Goal: Understand process/instructions: Learn how to perform a task or action

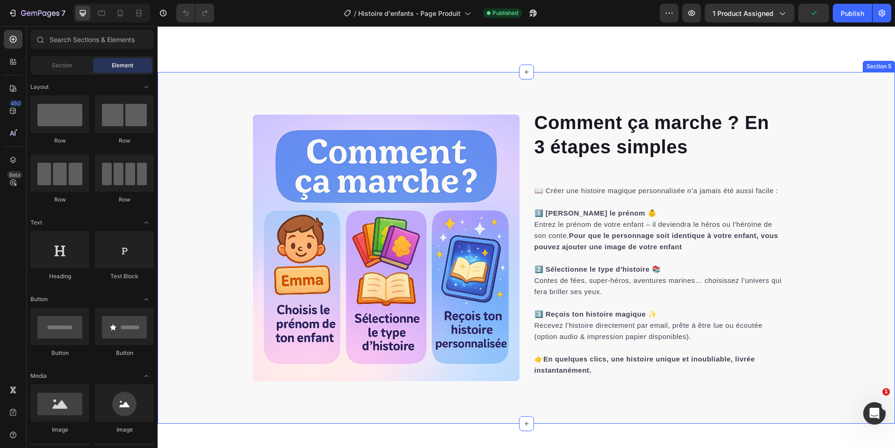
click at [374, 85] on div "Comment ça marche ? En 3 étapes simples Heading 📖 Créer une histoire magique pe…" at bounding box center [527, 248] width 738 height 352
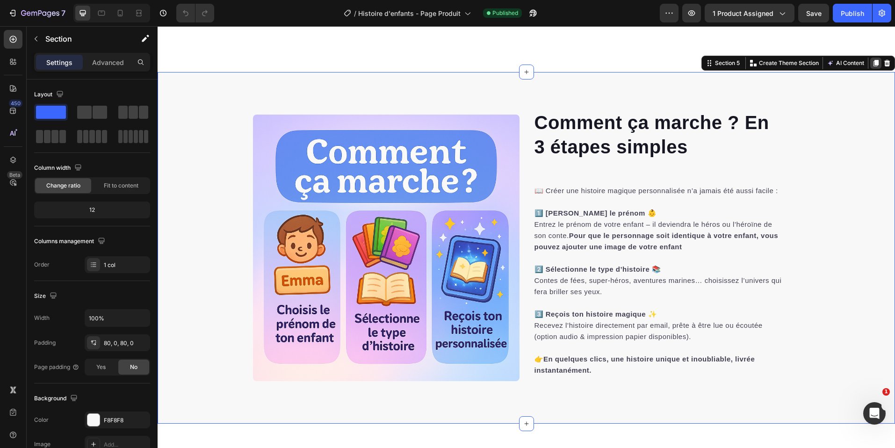
click at [870, 69] on div at bounding box center [875, 63] width 11 height 11
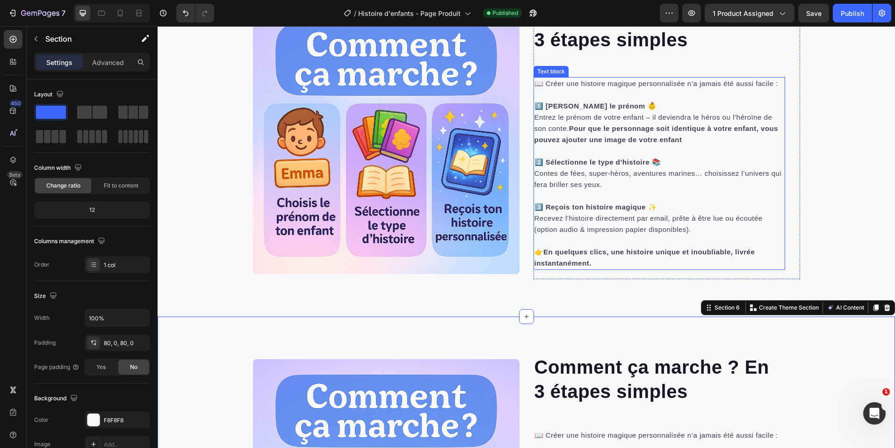
scroll to position [1550, 0]
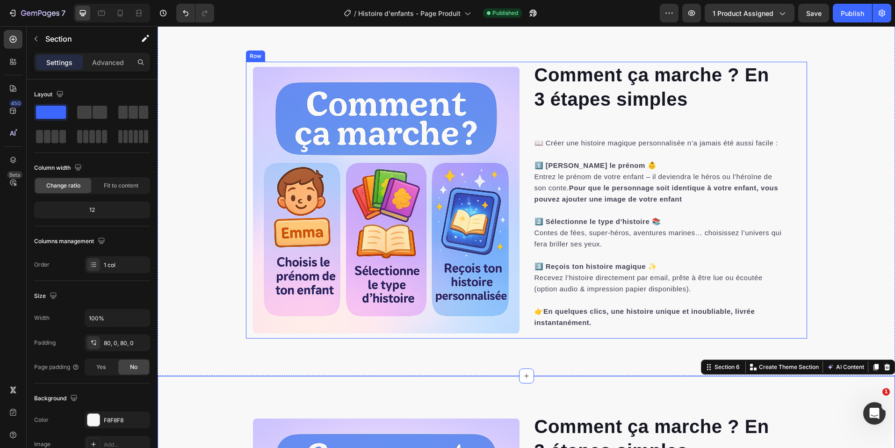
click at [526, 71] on div "Comment ça marche ? En 3 étapes simples Heading 📖 Créer une histoire magique pe…" at bounding box center [526, 200] width 561 height 277
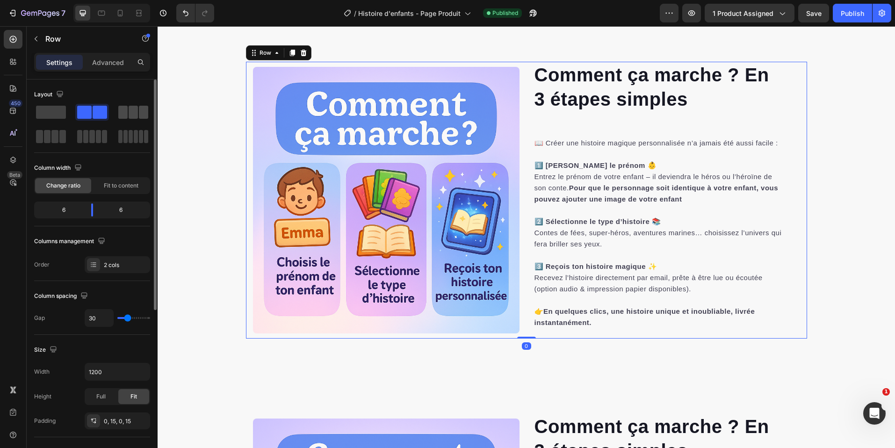
drag, startPoint x: 146, startPoint y: 115, endPoint x: 10, endPoint y: 86, distance: 139.2
click at [146, 115] on span at bounding box center [143, 112] width 9 height 13
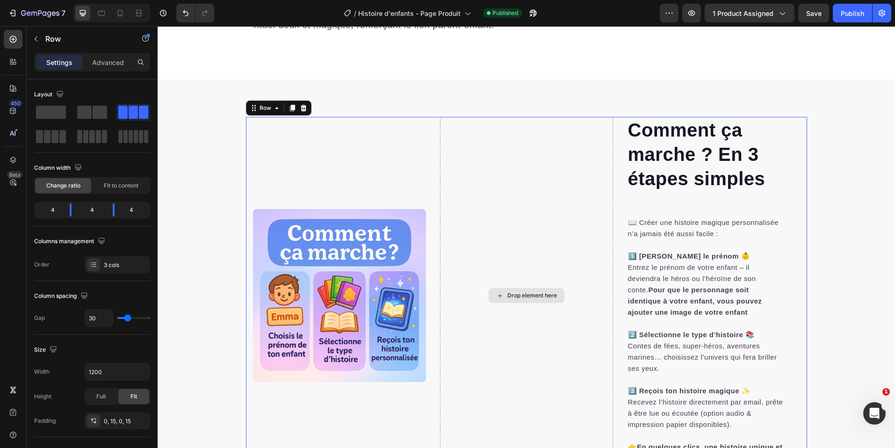
scroll to position [1482, 0]
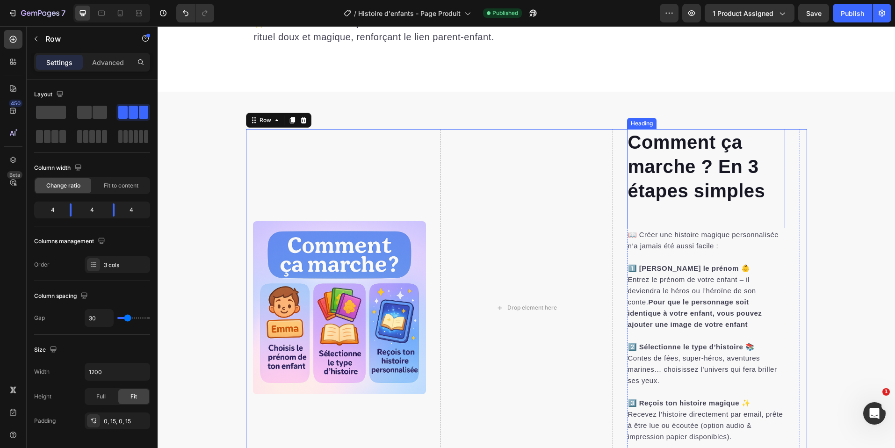
click at [663, 165] on h2 "Comment ça marche ? En 3 étapes simples" at bounding box center [706, 178] width 158 height 99
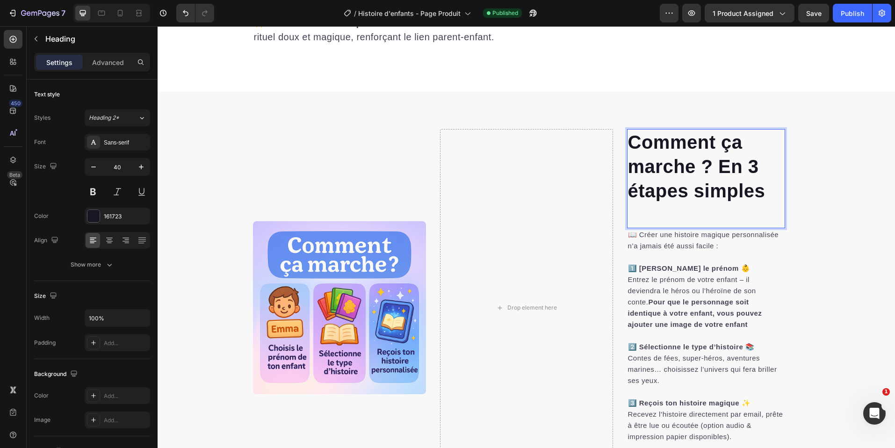
click at [690, 169] on h2 "Comment ça marche ? En 3 étapes simples" at bounding box center [706, 178] width 158 height 99
click at [690, 169] on p "Comment ça marche ? En 3 étapes simples" at bounding box center [706, 178] width 156 height 97
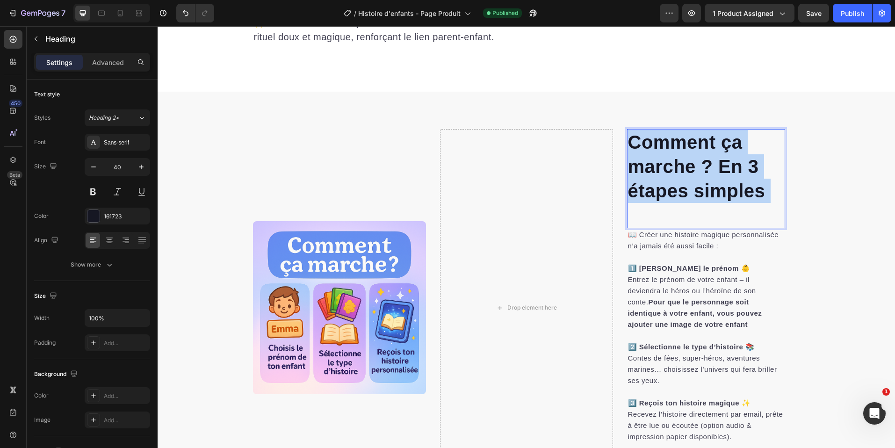
click at [690, 169] on p "Comment ça marche ? En 3 étapes simples" at bounding box center [706, 178] width 156 height 97
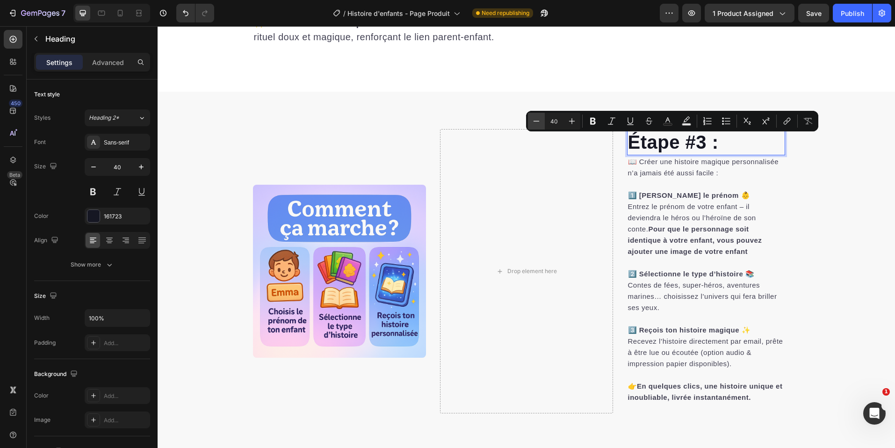
click at [537, 122] on icon "Editor contextual toolbar" at bounding box center [536, 120] width 9 height 9
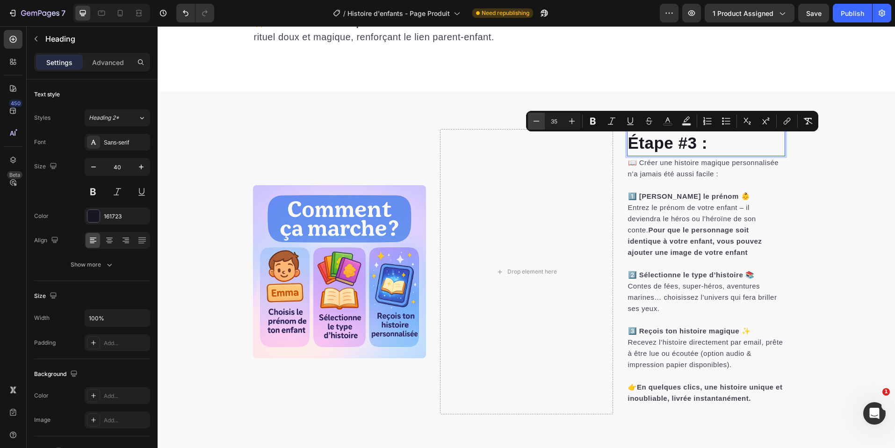
click at [537, 122] on icon "Editor contextual toolbar" at bounding box center [536, 120] width 9 height 9
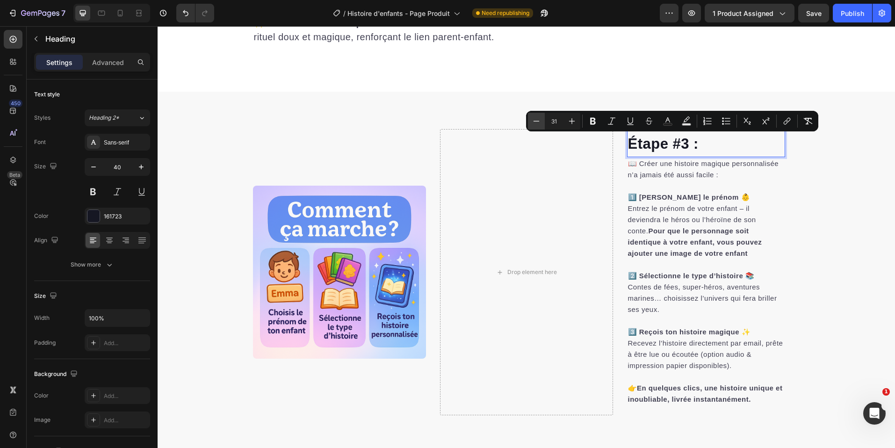
type input "30"
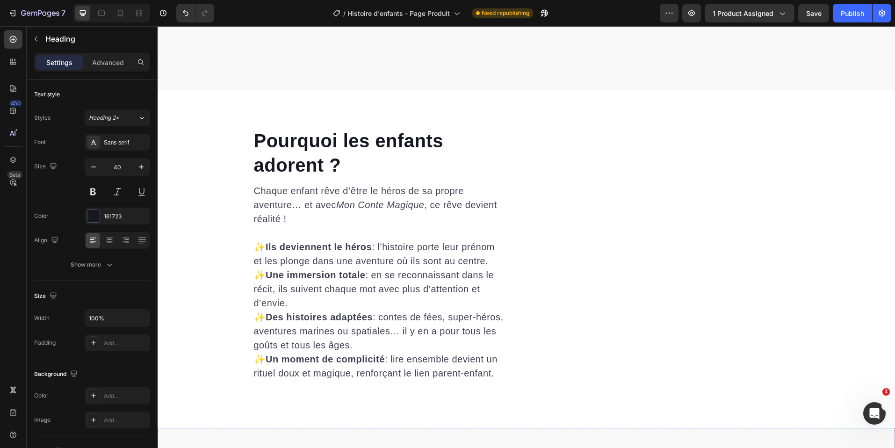
scroll to position [1077, 0]
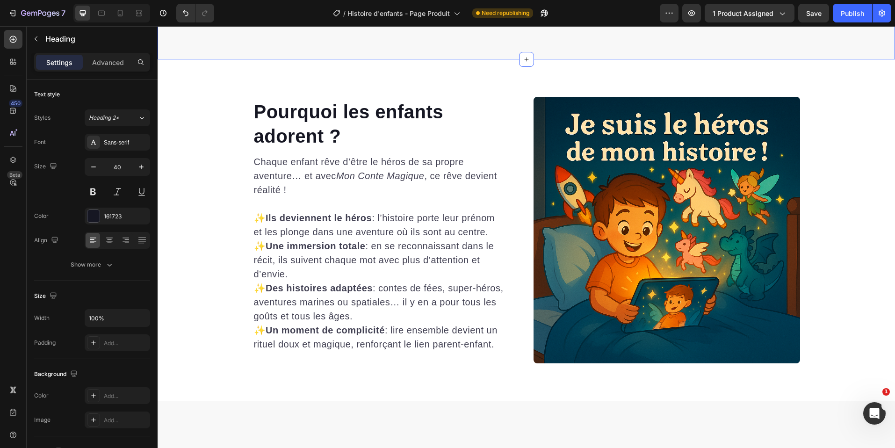
click at [339, 149] on h2 "Pourquoi les enfants adorent ?" at bounding box center [379, 124] width 252 height 51
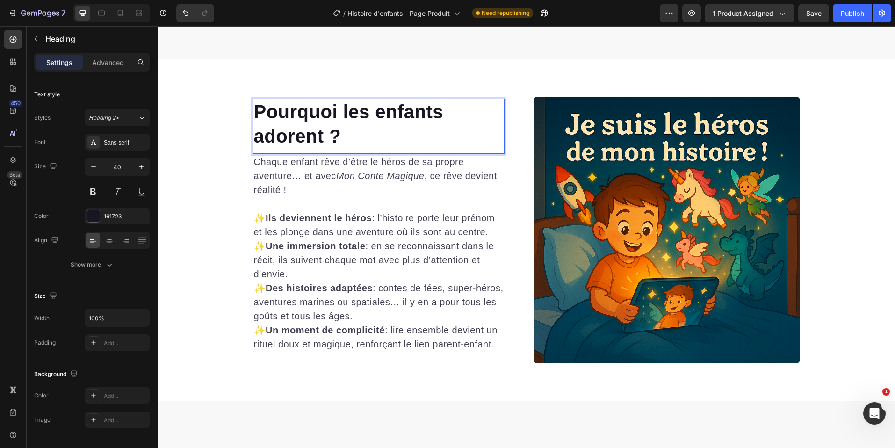
click at [339, 149] on h2 "Pourquoi les enfants adorent ?" at bounding box center [379, 124] width 252 height 51
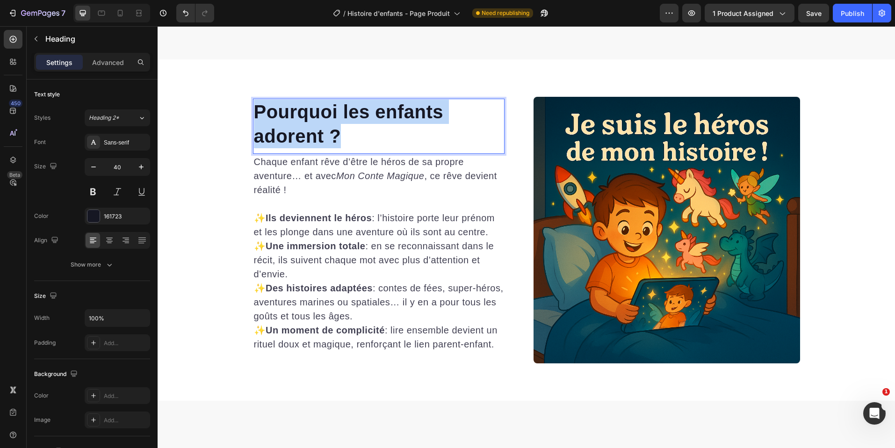
click at [339, 148] on p "Pourquoi les enfants adorent ?" at bounding box center [379, 124] width 250 height 49
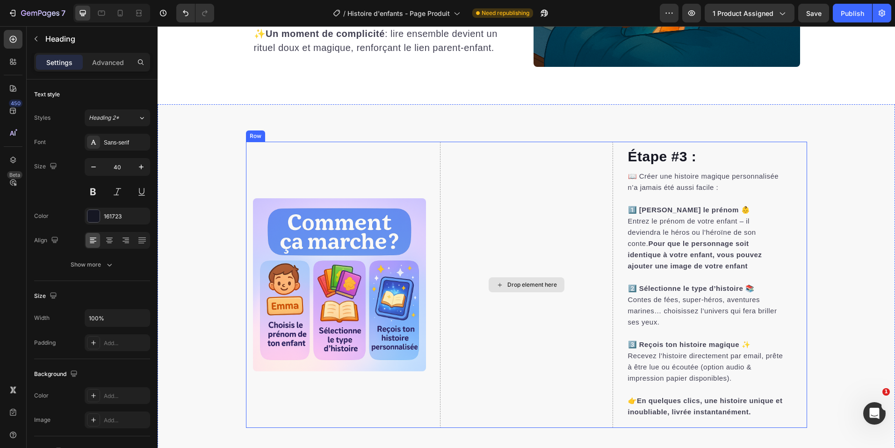
type input "16"
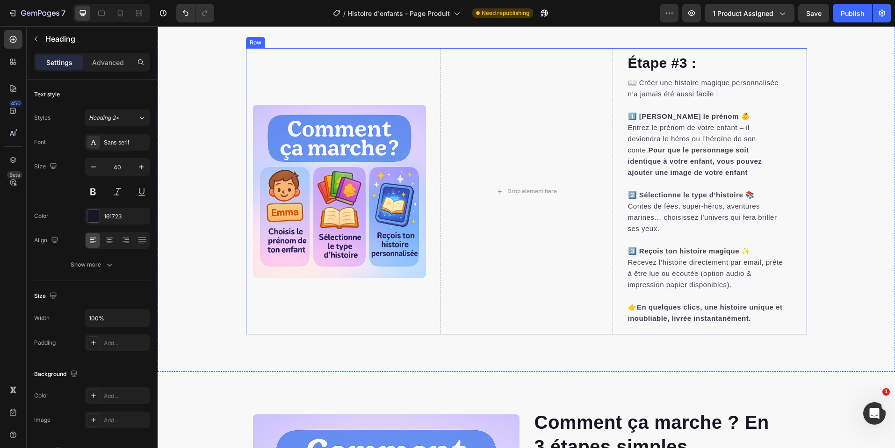
scroll to position [1557, 0]
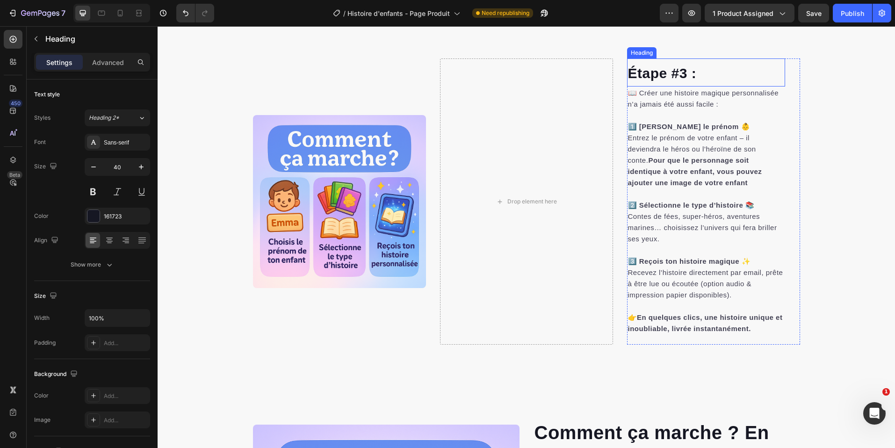
click at [685, 77] on span "Étape #3 :" at bounding box center [662, 72] width 69 height 15
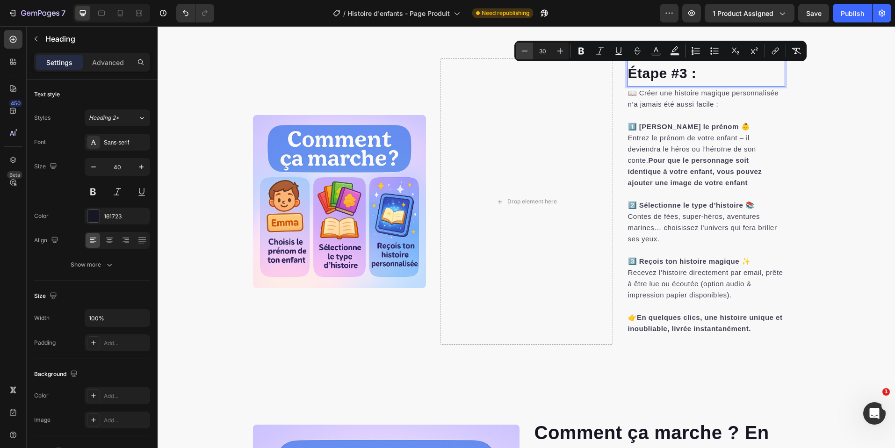
click at [525, 51] on icon "Editor contextual toolbar" at bounding box center [524, 50] width 9 height 9
click at [553, 47] on button "Plus" at bounding box center [560, 51] width 17 height 17
click at [561, 47] on icon "Editor contextual toolbar" at bounding box center [560, 50] width 9 height 9
type input "30"
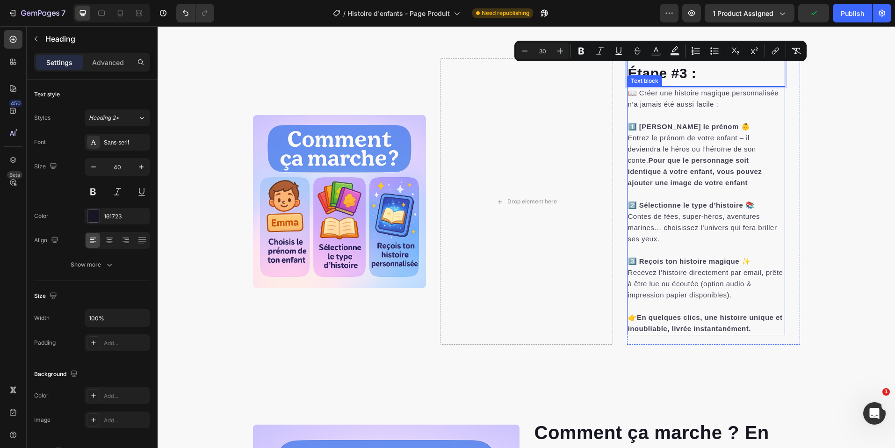
click at [779, 111] on p at bounding box center [706, 115] width 156 height 11
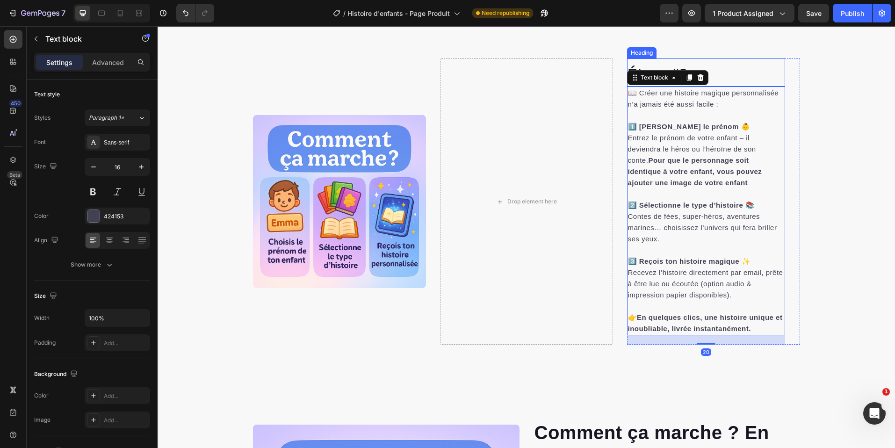
click at [681, 64] on p "⁠⁠⁠⁠⁠⁠⁠ Étape #3 :" at bounding box center [706, 72] width 156 height 26
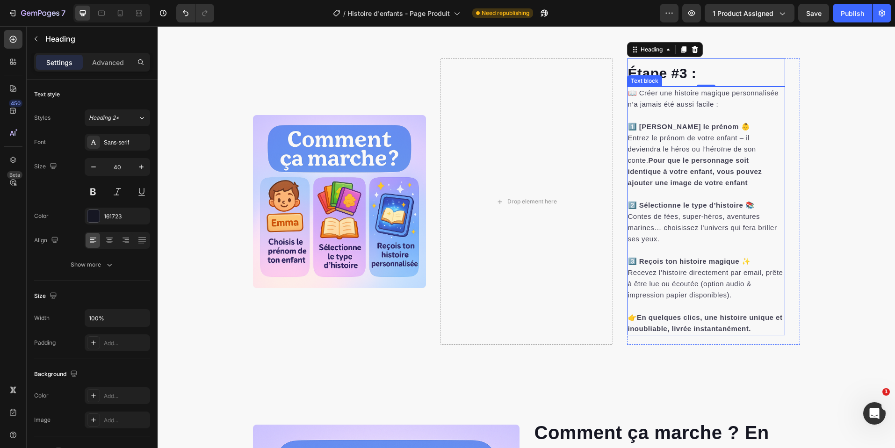
click at [722, 164] on strong "Pour que le personnage soit identique à votre enfant, vous pouvez ajouter une i…" at bounding box center [695, 171] width 134 height 30
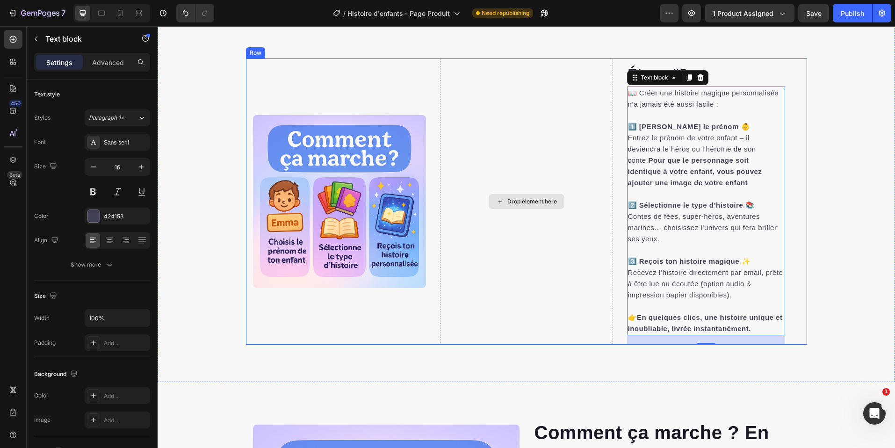
click at [557, 63] on div "Drop element here" at bounding box center [526, 201] width 173 height 286
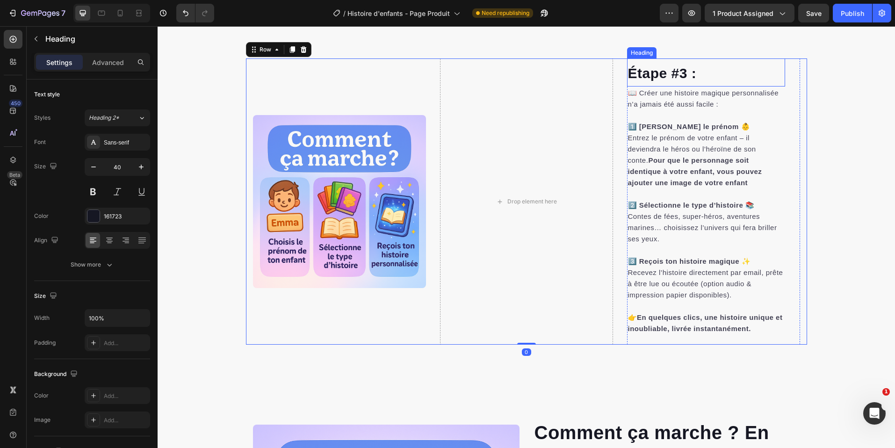
click at [633, 66] on span "Étape #3 :" at bounding box center [662, 72] width 69 height 15
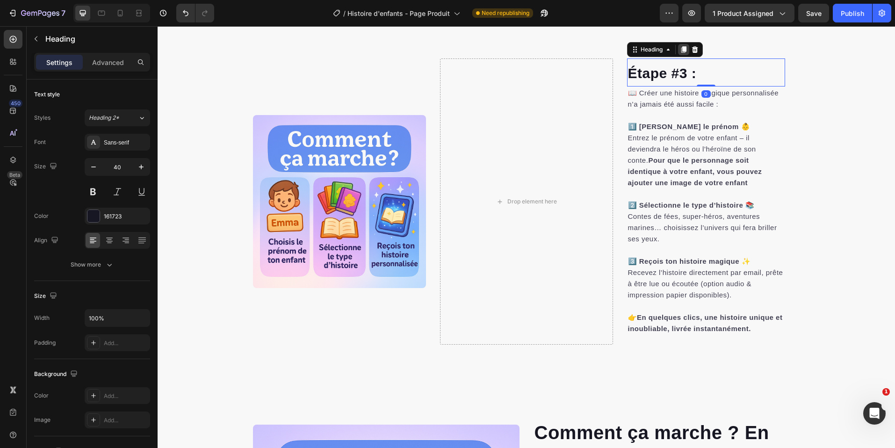
click at [678, 50] on div at bounding box center [683, 49] width 11 height 11
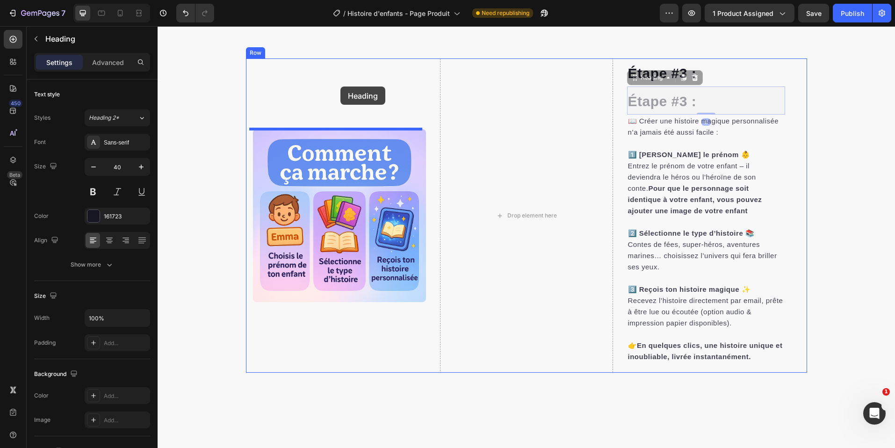
drag, startPoint x: 640, startPoint y: 76, endPoint x: 341, endPoint y: 87, distance: 299.5
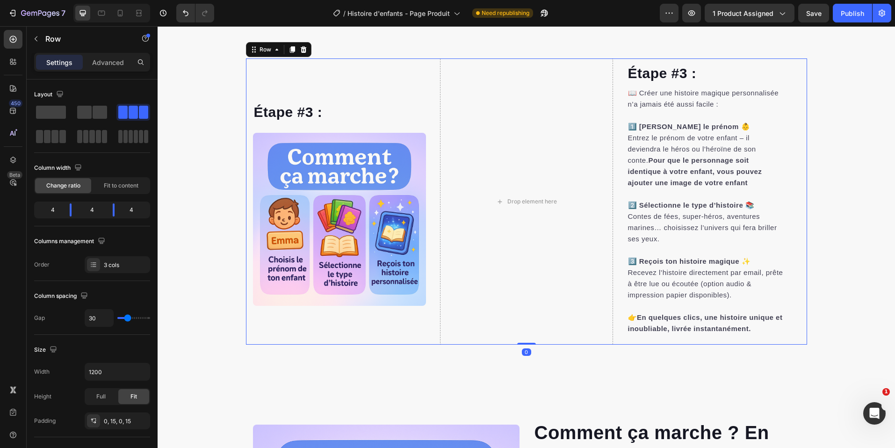
click at [341, 87] on div "Étape #3 : Heading Image" at bounding box center [339, 201] width 173 height 286
click at [281, 108] on span "Étape #3 :" at bounding box center [288, 111] width 69 height 15
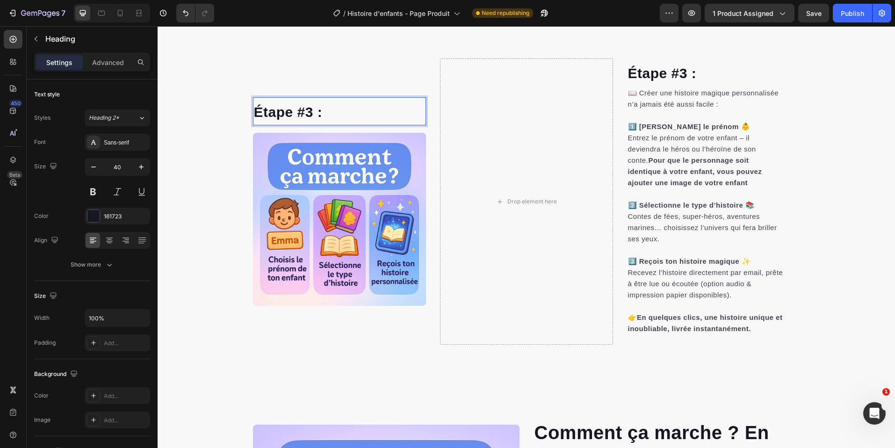
click at [281, 108] on span "Étape #3 :" at bounding box center [288, 111] width 69 height 15
click at [660, 124] on strong "1️⃣ [PERSON_NAME] le prénom 👶" at bounding box center [689, 127] width 123 height 8
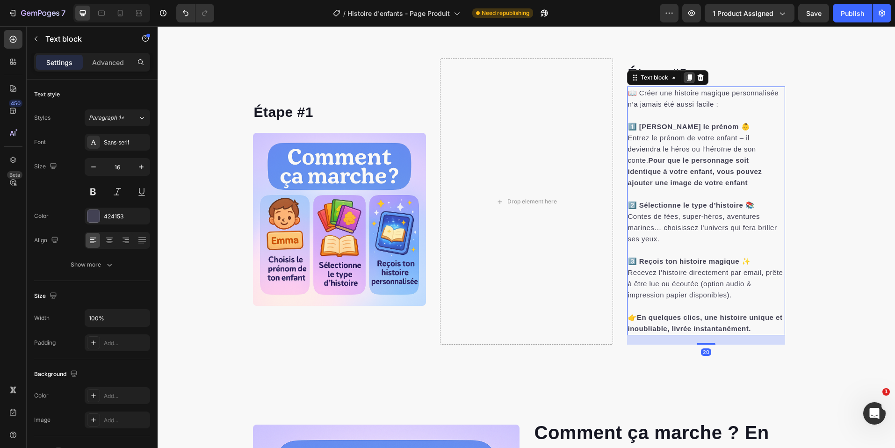
click at [687, 77] on icon at bounding box center [689, 77] width 5 height 7
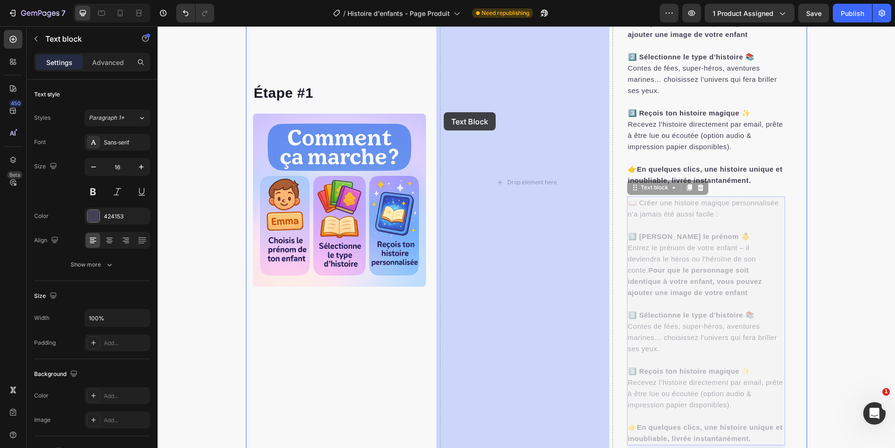
scroll to position [1600, 0]
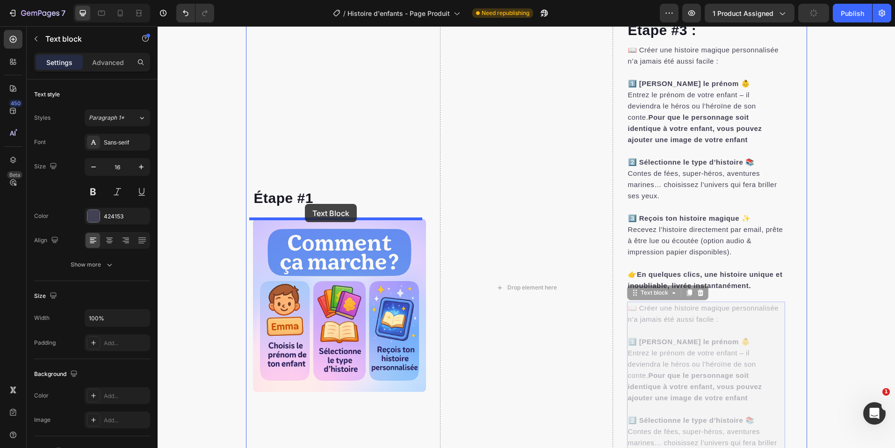
drag, startPoint x: 646, startPoint y: 117, endPoint x: 305, endPoint y: 201, distance: 350.7
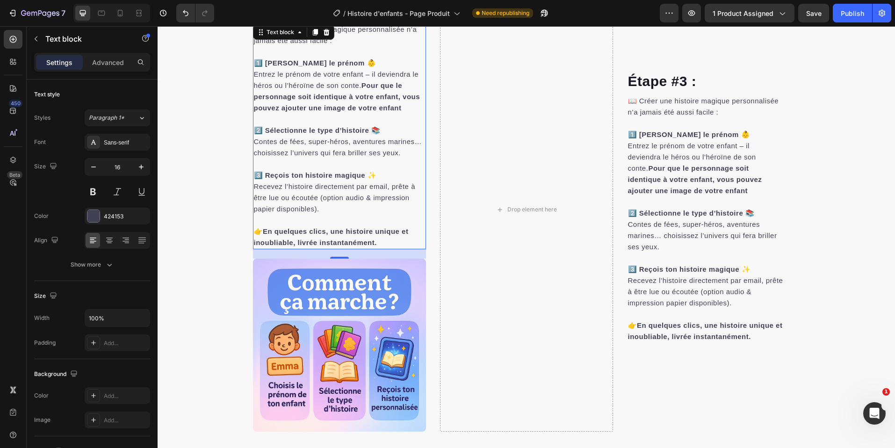
scroll to position [1516, 0]
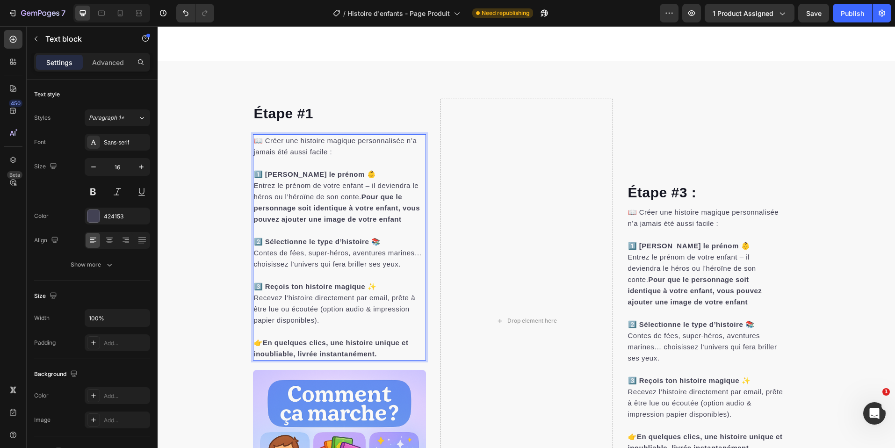
click at [313, 192] on p "Entrez le prénom de votre enfant – il deviendra le héros ou l’héroïne de son co…" at bounding box center [339, 202] width 171 height 45
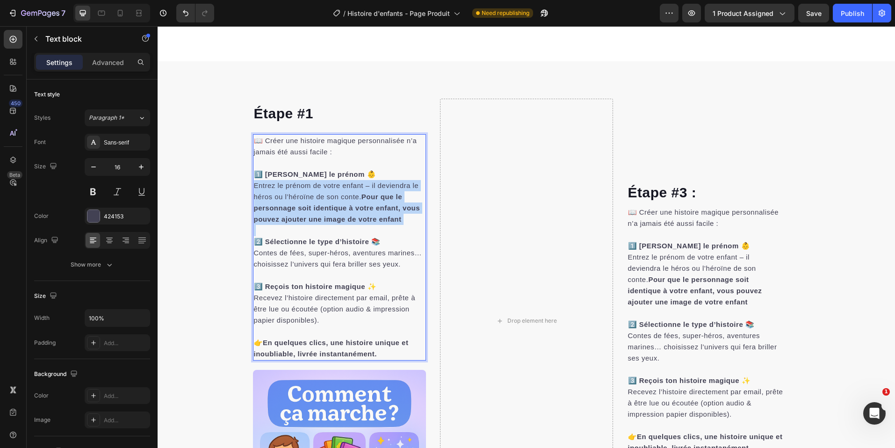
click at [313, 192] on p "Entrez le prénom de votre enfant – il deviendra le héros ou l’héroïne de son co…" at bounding box center [339, 202] width 171 height 45
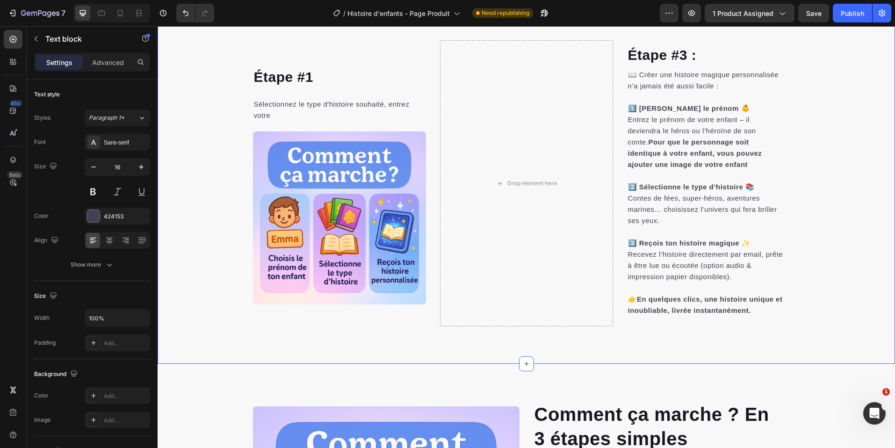
scroll to position [1532, 0]
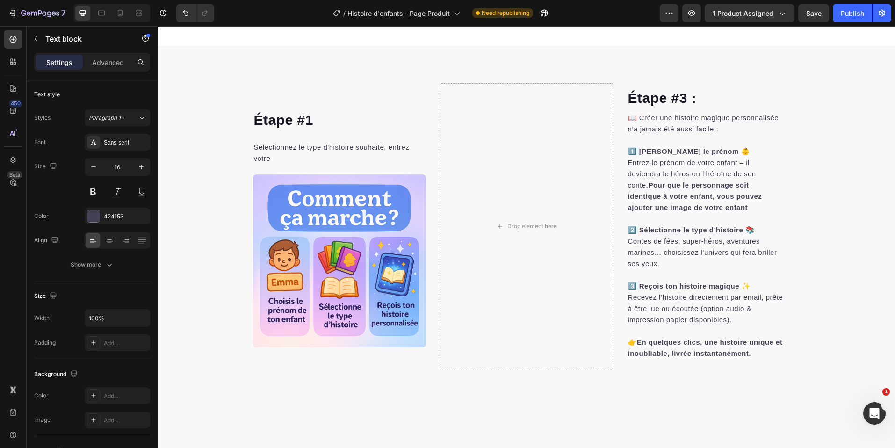
click at [327, 155] on p "Sélectionnez le type d'histoire souhaité, entrez votre" at bounding box center [339, 153] width 171 height 22
click at [320, 149] on span "Sélectionnez le type d'histoire souhaité, entrez votre" at bounding box center [332, 152] width 156 height 19
click at [313, 159] on p "Sélectionnez le type d'histoire souhaité, entrez votre" at bounding box center [339, 153] width 171 height 22
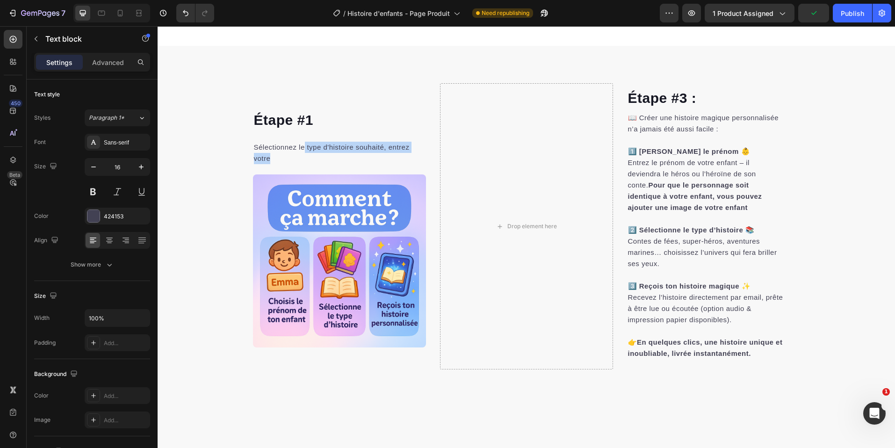
drag, startPoint x: 305, startPoint y: 160, endPoint x: 302, endPoint y: 144, distance: 17.2
click at [302, 144] on p "Sélectionnez le type d'histoire souhaité, entrez votre" at bounding box center [339, 153] width 171 height 22
click at [322, 155] on p "Sélectionnez le sexe de votre enfant et entrez son prénom." at bounding box center [339, 153] width 171 height 22
click at [295, 219] on img at bounding box center [339, 260] width 173 height 173
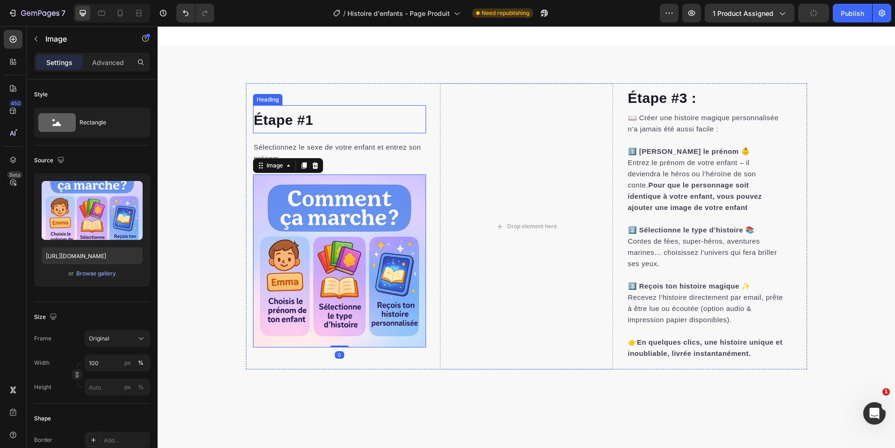
click at [303, 121] on span "Étape #1" at bounding box center [283, 119] width 59 height 15
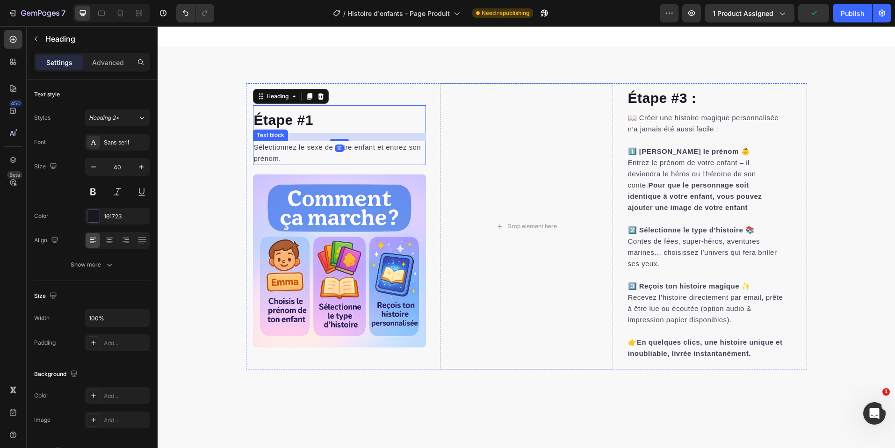
click at [307, 153] on p "Sélectionnez le sexe de votre enfant et entrez son prénom." at bounding box center [339, 153] width 171 height 22
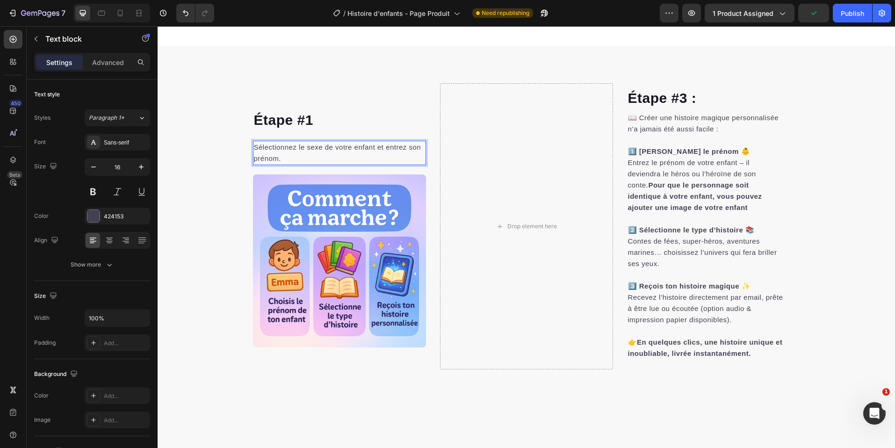
click at [297, 160] on p "Sélectionnez le sexe de votre enfant et entrez son prénom." at bounding box center [339, 153] width 171 height 22
click at [296, 112] on span "Étape #1" at bounding box center [283, 119] width 59 height 15
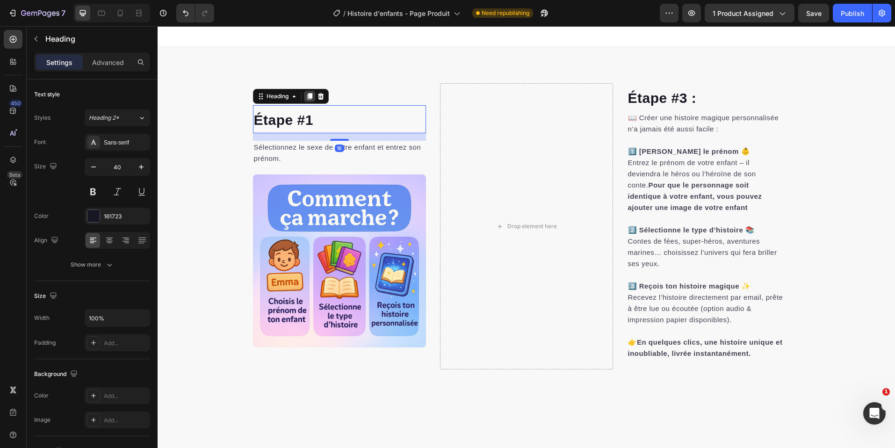
click at [309, 96] on icon at bounding box center [309, 96] width 7 height 7
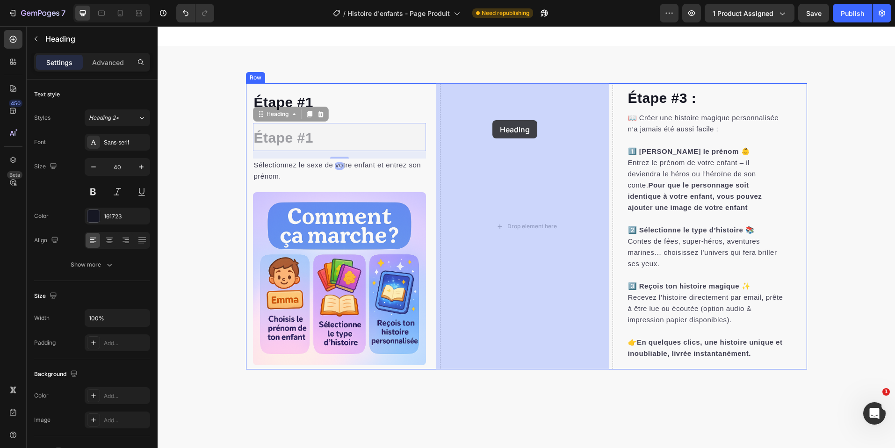
drag, startPoint x: 272, startPoint y: 118, endPoint x: 476, endPoint y: 119, distance: 203.5
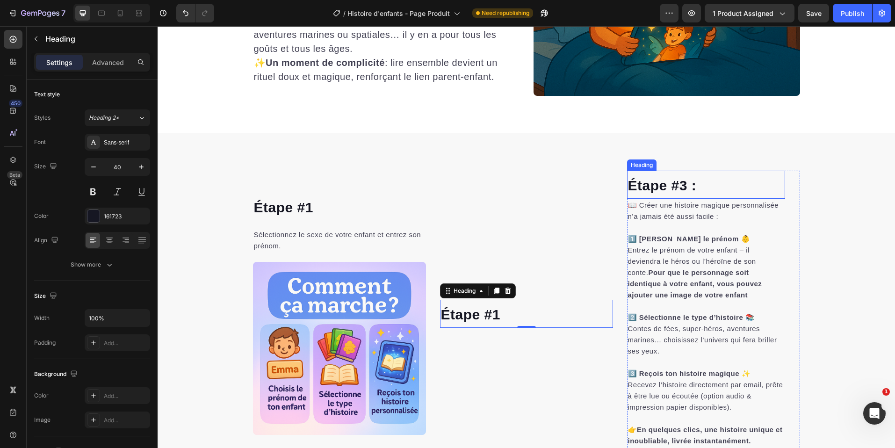
scroll to position [1441, 0]
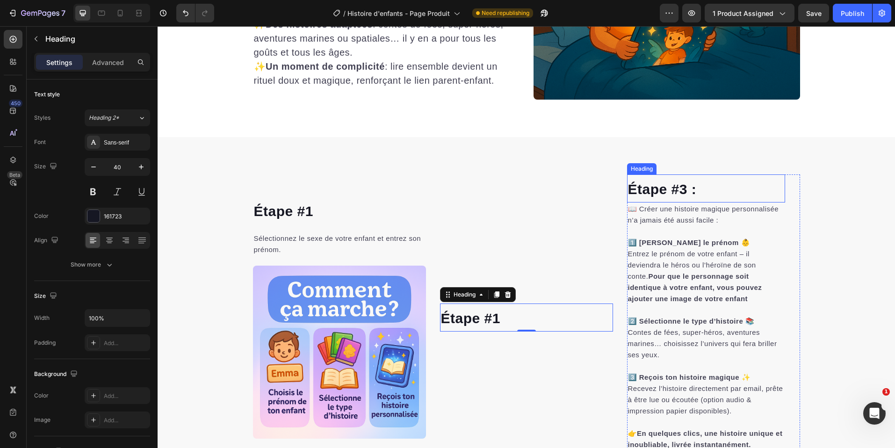
click at [647, 194] on span "Étape #3 :" at bounding box center [662, 188] width 69 height 15
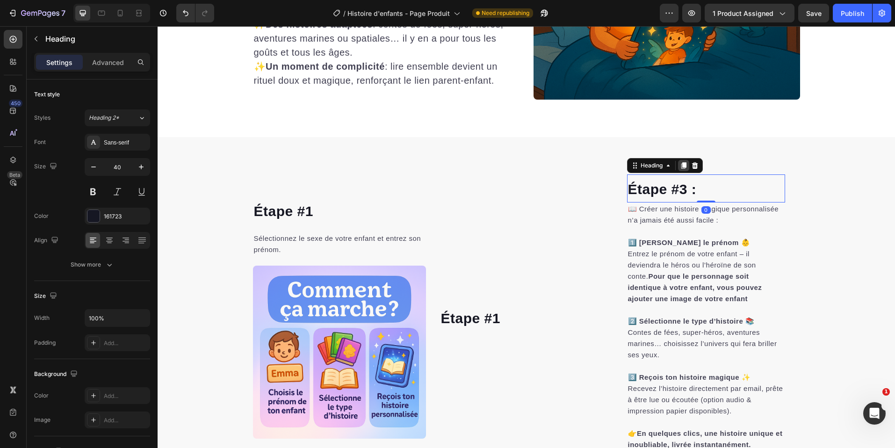
click at [682, 167] on icon at bounding box center [683, 165] width 5 height 7
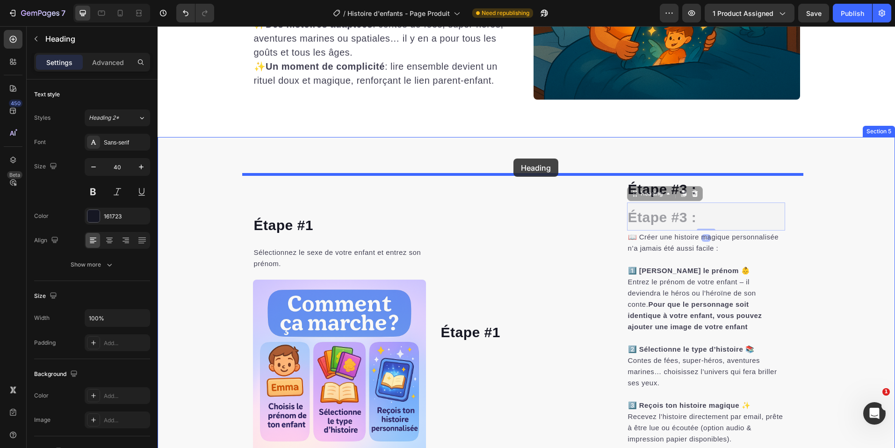
drag, startPoint x: 617, startPoint y: 196, endPoint x: 514, endPoint y: 159, distance: 110.5
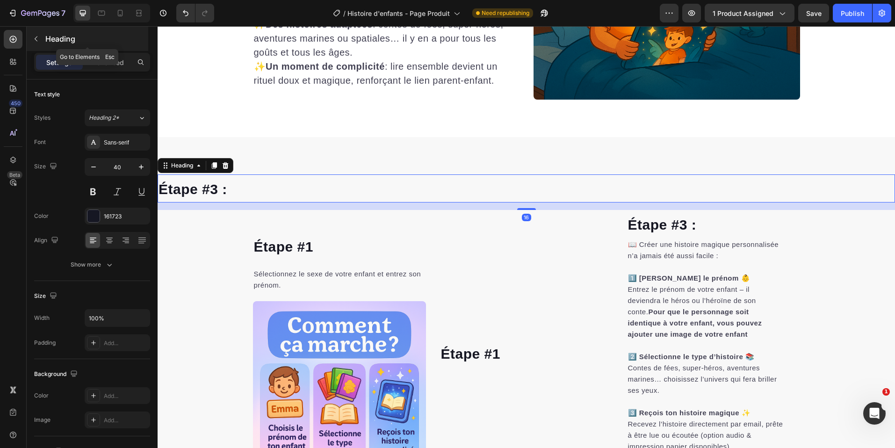
click at [59, 39] on p "Heading" at bounding box center [95, 38] width 101 height 11
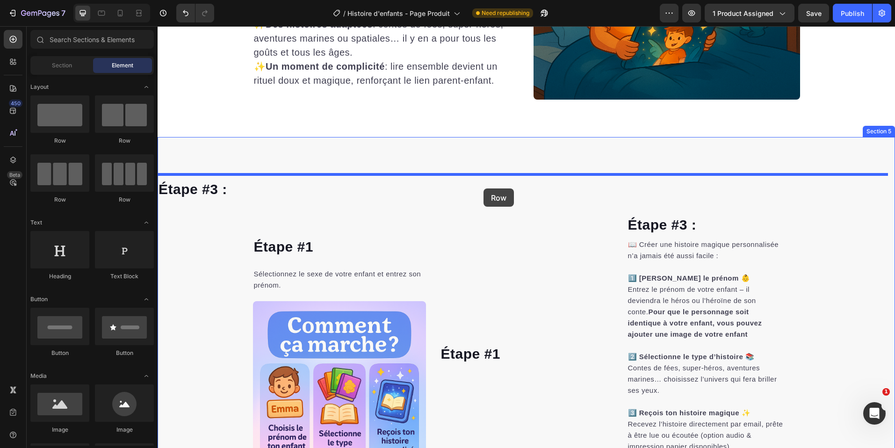
drag, startPoint x: 267, startPoint y: 158, endPoint x: 484, endPoint y: 189, distance: 218.8
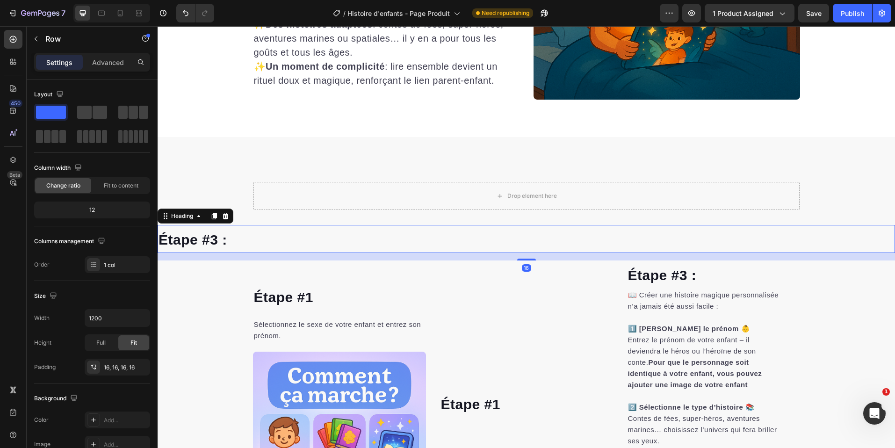
click at [210, 241] on span "Étape #3 :" at bounding box center [193, 239] width 69 height 15
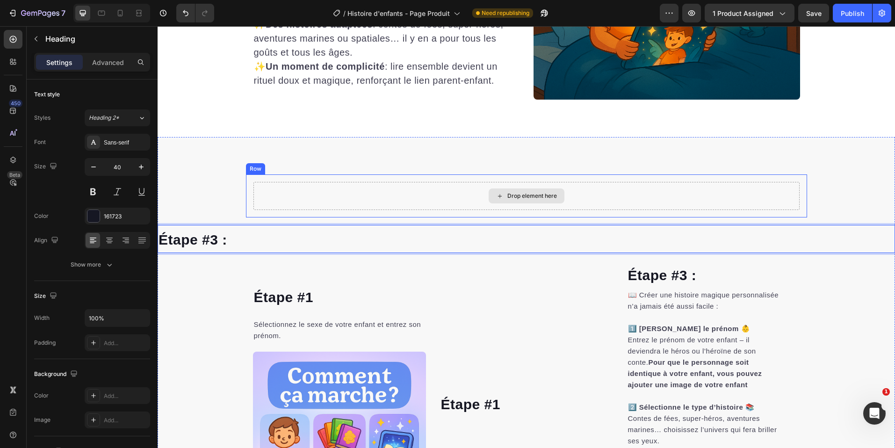
drag, startPoint x: 205, startPoint y: 241, endPoint x: 330, endPoint y: 213, distance: 127.5
click at [247, 245] on p "Étape #3 :" at bounding box center [527, 239] width 736 height 26
click at [199, 224] on div "Drop element here Row Étape #3 : Heading 16 Étape #3 : Heading 📖 Créer une hist…" at bounding box center [527, 360] width 738 height 372
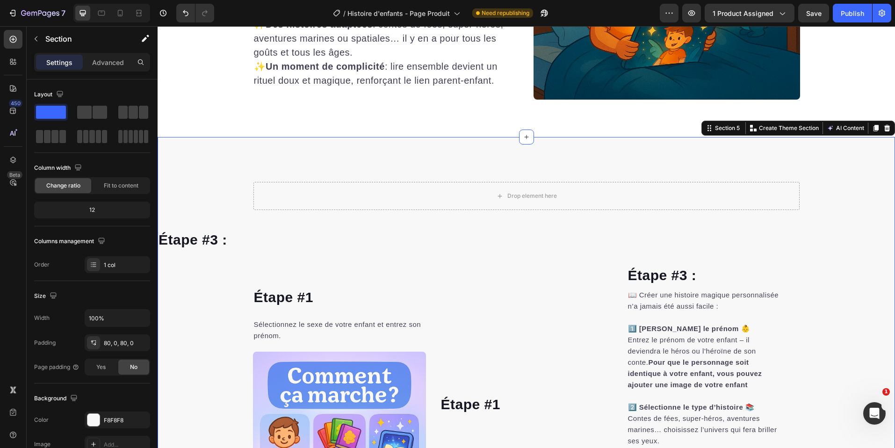
click at [195, 235] on span "Étape #3 :" at bounding box center [193, 239] width 69 height 15
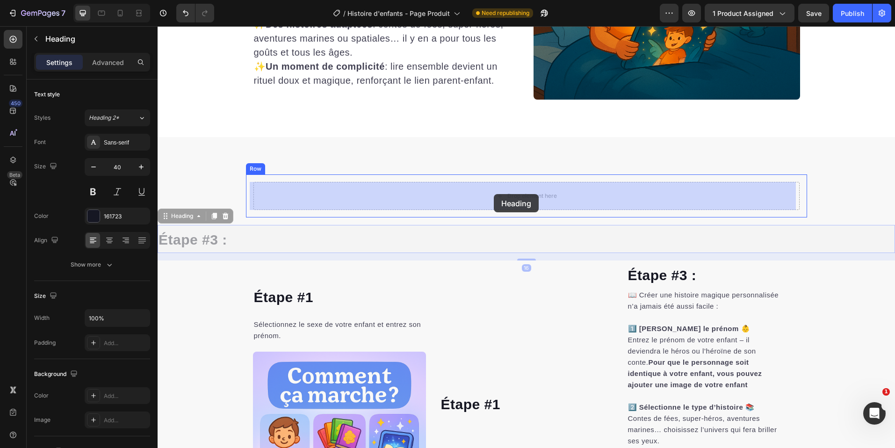
drag, startPoint x: 175, startPoint y: 219, endPoint x: 493, endPoint y: 196, distance: 318.5
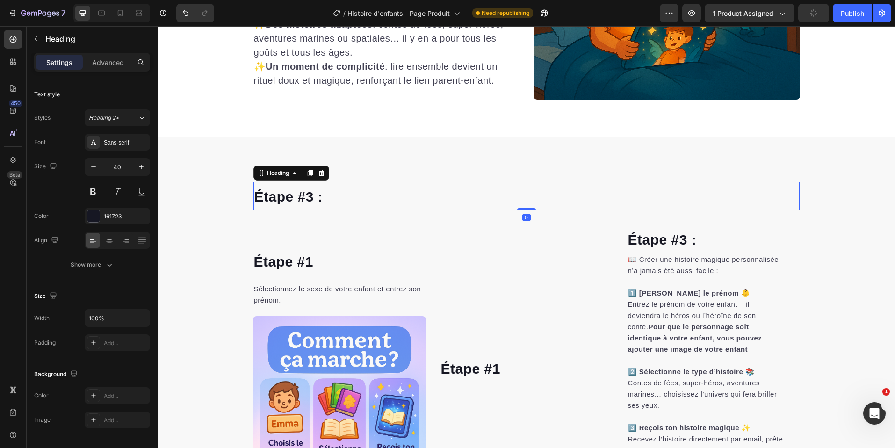
click at [465, 200] on h2 "Étape #3 :" at bounding box center [527, 196] width 546 height 28
click at [465, 200] on p "Étape #3 :" at bounding box center [526, 196] width 544 height 26
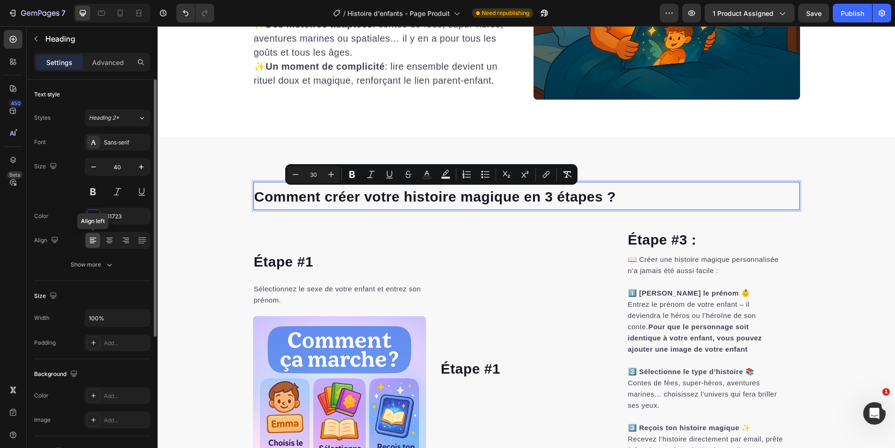
click at [99, 245] on div at bounding box center [93, 240] width 15 height 15
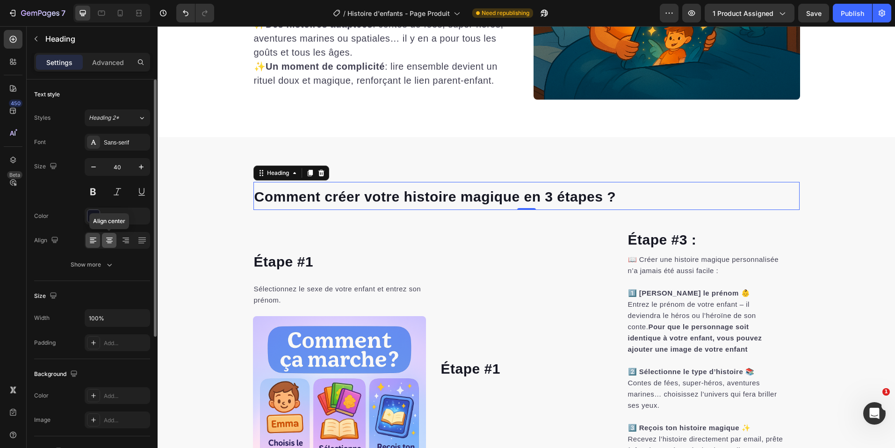
click at [106, 242] on icon at bounding box center [109, 240] width 9 height 9
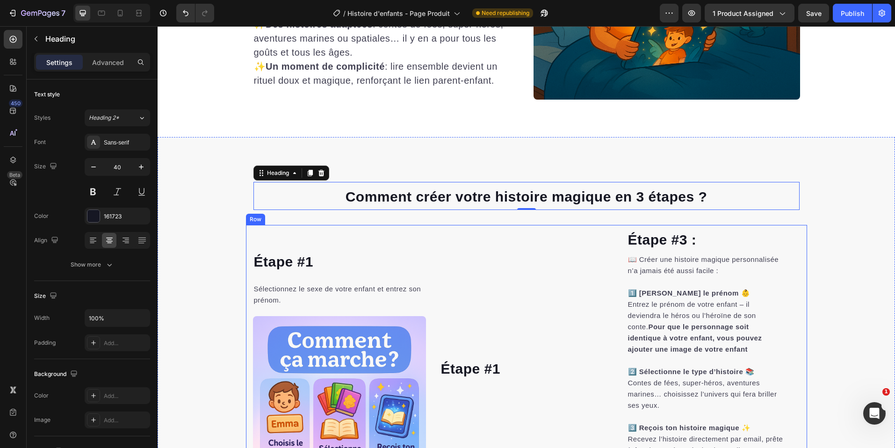
click at [566, 232] on div "Étape #1 Heading" at bounding box center [526, 368] width 173 height 286
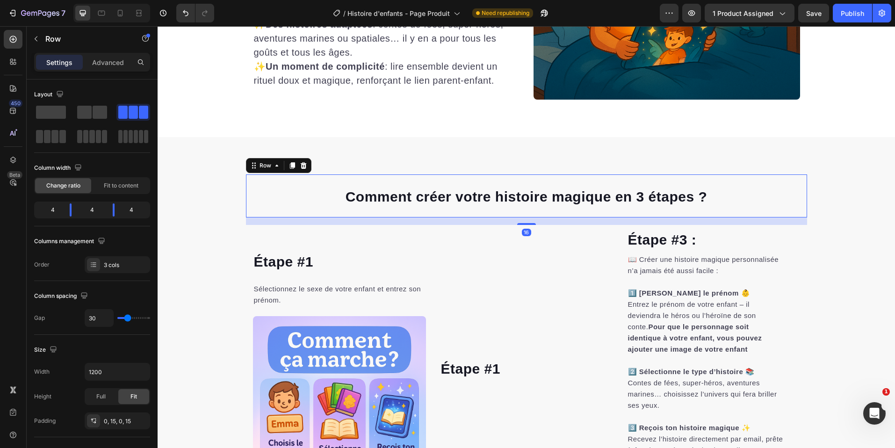
click at [558, 215] on div "⁠⁠⁠⁠⁠⁠⁠ Comment créer votre histoire magique en 3 étapes ? Heading Row 16" at bounding box center [526, 195] width 561 height 43
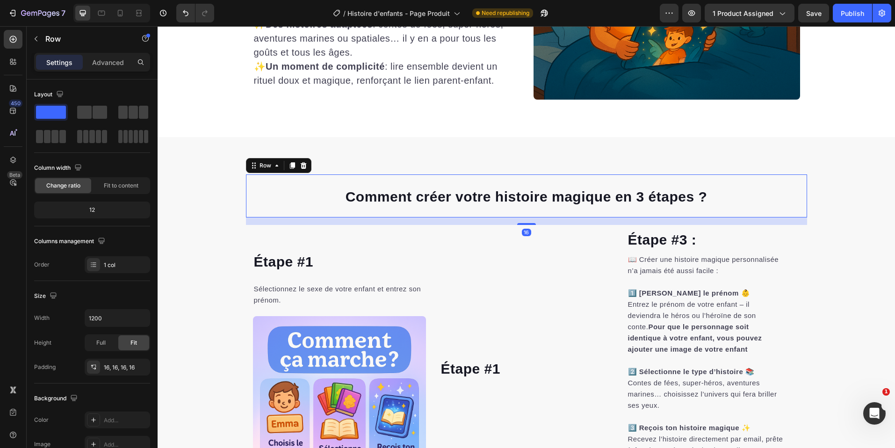
click at [554, 222] on div "16" at bounding box center [526, 221] width 561 height 7
drag, startPoint x: 549, startPoint y: 225, endPoint x: 551, endPoint y: 216, distance: 9.2
click at [551, 216] on div "⁠⁠⁠⁠⁠⁠⁠ Comment créer votre histoire magique en 3 étapes ? Heading Row 16" at bounding box center [526, 195] width 561 height 43
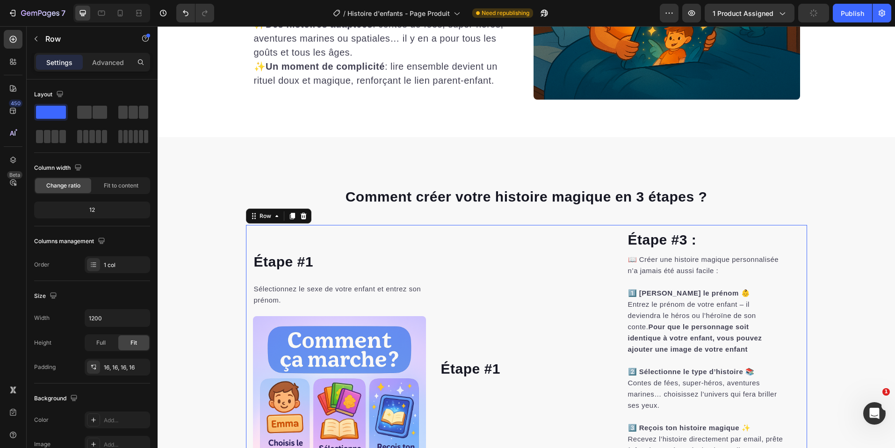
click at [523, 225] on div "Étape #1 Heading" at bounding box center [526, 368] width 173 height 286
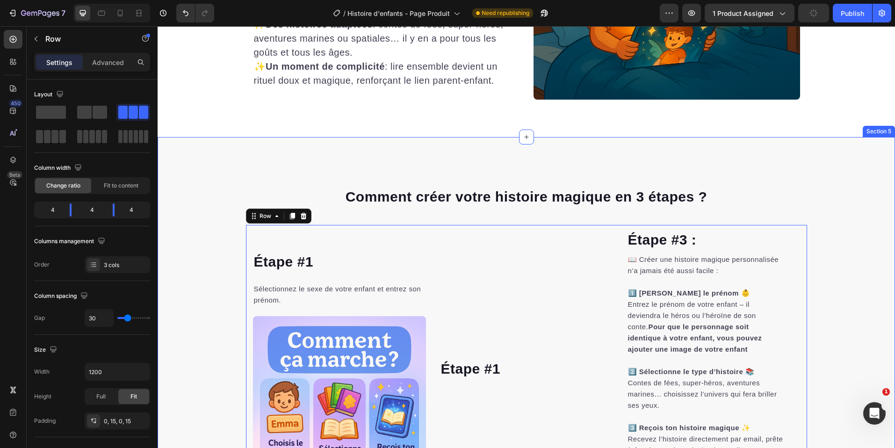
click at [523, 224] on div "⁠⁠⁠⁠⁠⁠⁠ Comment créer votre histoire magique en 3 étapes ? Heading Row Étape #3…" at bounding box center [527, 342] width 738 height 337
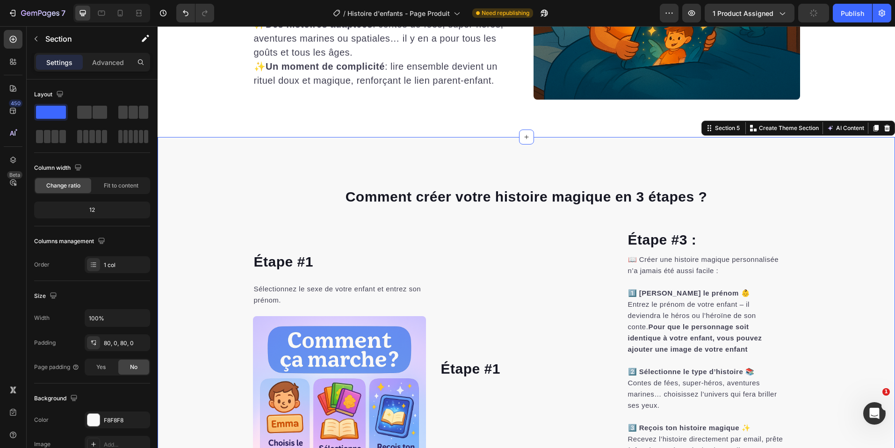
click at [528, 218] on div "⁠⁠⁠⁠⁠⁠⁠ Comment créer votre histoire magique en 3 étapes ? Heading Row Étape #3…" at bounding box center [527, 342] width 738 height 337
click at [537, 221] on div "⁠⁠⁠⁠⁠⁠⁠ Comment créer votre histoire magique en 3 étapes ? Heading Row Étape #3…" at bounding box center [527, 342] width 738 height 337
click at [583, 220] on div "⁠⁠⁠⁠⁠⁠⁠ Comment créer votre histoire magique en 3 étapes ? Heading Row Étape #3…" at bounding box center [527, 342] width 738 height 337
click at [590, 204] on span "Comment créer votre histoire magique en 3 étapes ?" at bounding box center [527, 196] width 362 height 15
click at [537, 221] on div "⁠⁠⁠⁠⁠⁠⁠ Comment créer votre histoire magique en 3 étapes ? Heading Row Étape #3…" at bounding box center [527, 342] width 738 height 337
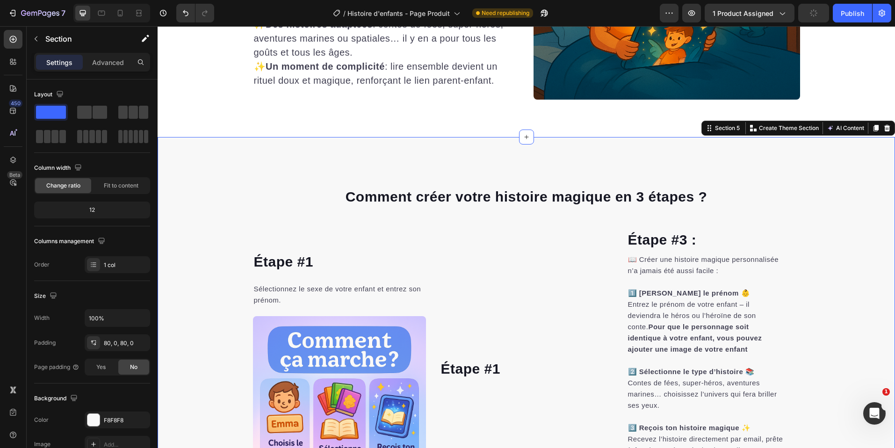
drag, startPoint x: 574, startPoint y: 218, endPoint x: 580, endPoint y: 210, distance: 10.4
click at [575, 218] on div "⁠⁠⁠⁠⁠⁠⁠ Comment créer votre histoire magique en 3 étapes ? Heading Row Étape #3…" at bounding box center [527, 342] width 738 height 337
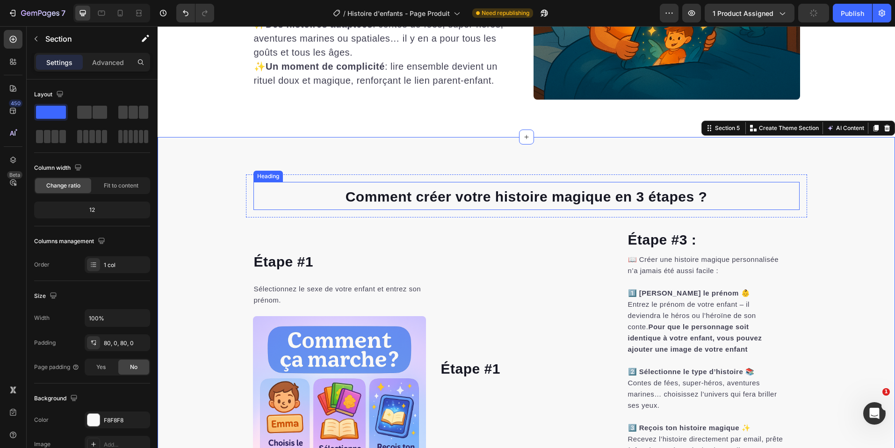
click at [581, 208] on p "⁠⁠⁠⁠⁠⁠⁠ Comment créer votre histoire magique en 3 étapes ?" at bounding box center [526, 196] width 544 height 26
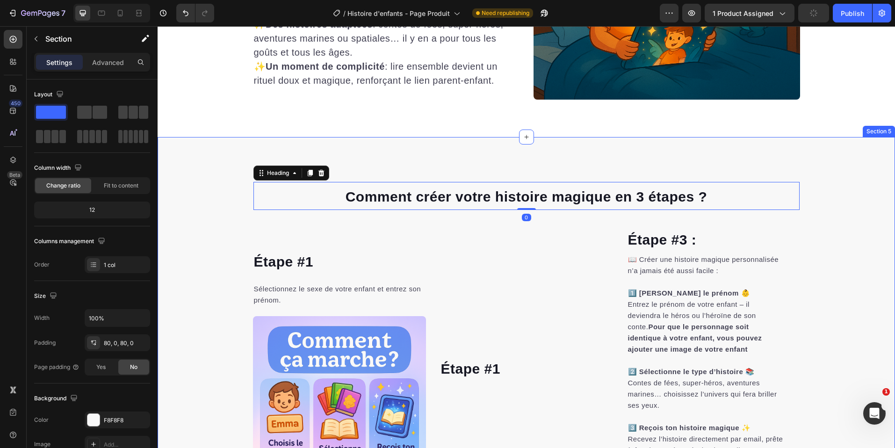
click at [656, 218] on div "⁠⁠⁠⁠⁠⁠⁠ Comment créer votre histoire magique en 3 étapes ? Heading 0 Row Étape …" at bounding box center [527, 342] width 738 height 337
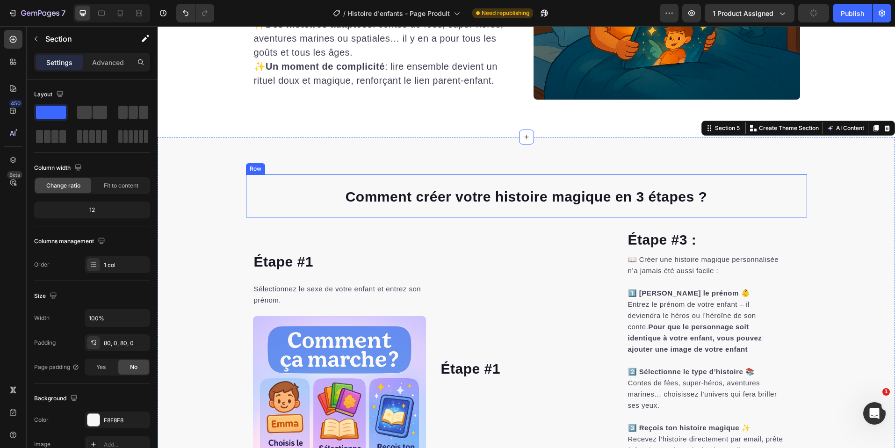
drag, startPoint x: 657, startPoint y: 217, endPoint x: 514, endPoint y: 196, distance: 144.7
click at [655, 217] on div "⁠⁠⁠⁠⁠⁠⁠ Comment créer votre histoire magique en 3 étapes ? Heading Row" at bounding box center [526, 195] width 561 height 43
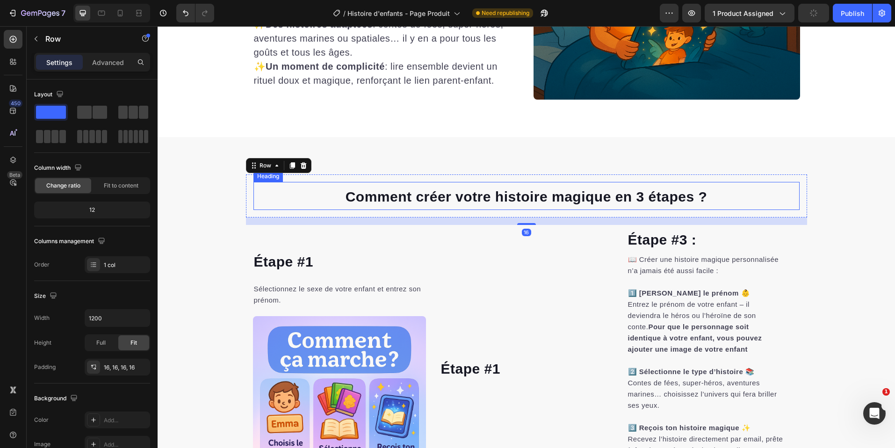
click at [508, 195] on span "Comment créer votre histoire magique en 3 étapes ?" at bounding box center [527, 196] width 362 height 15
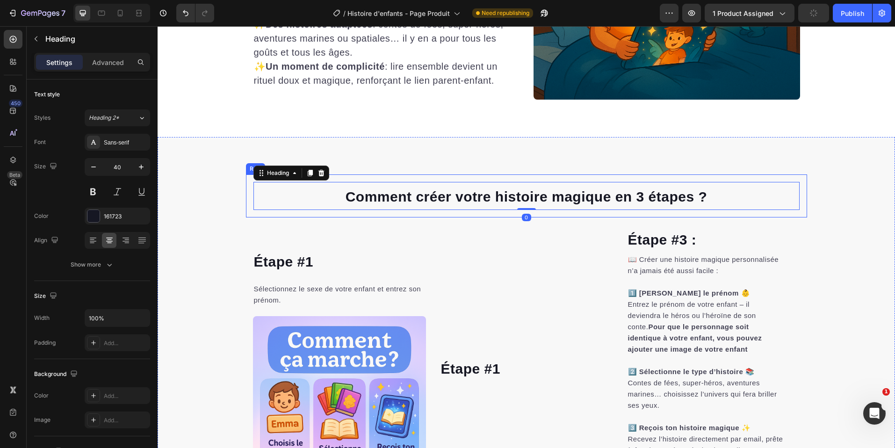
click at [594, 217] on div "⁠⁠⁠⁠⁠⁠⁠ Comment créer votre histoire magique en 3 étapes ? Heading 0 Row" at bounding box center [526, 195] width 561 height 43
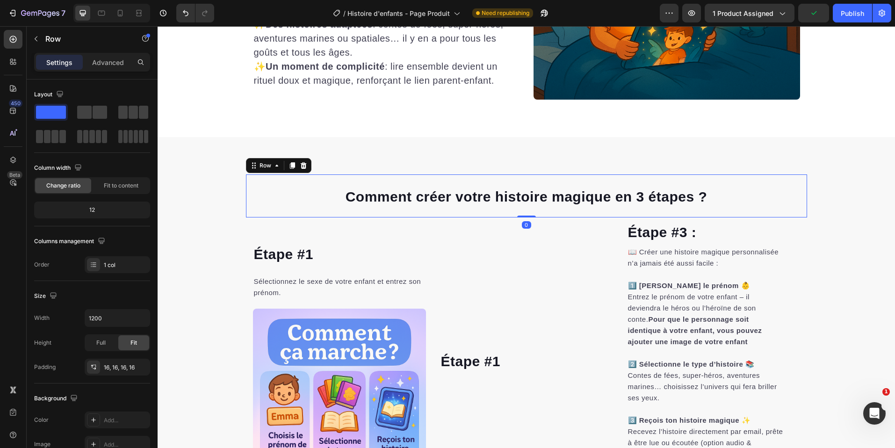
drag, startPoint x: 525, startPoint y: 224, endPoint x: 288, endPoint y: 230, distance: 237.2
click at [543, 182] on div "⁠⁠⁠⁠⁠⁠⁠ Comment créer votre histoire magique en 3 étapes ? Heading Row 0" at bounding box center [526, 195] width 561 height 43
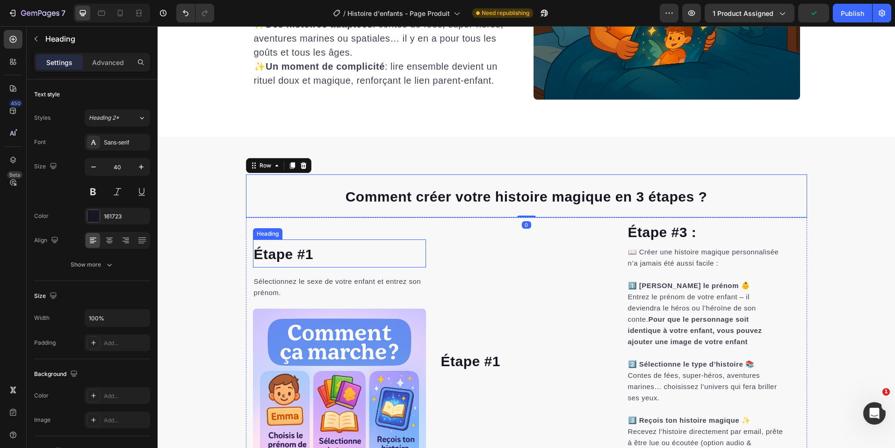
click at [297, 247] on span "Étape #1" at bounding box center [283, 254] width 59 height 15
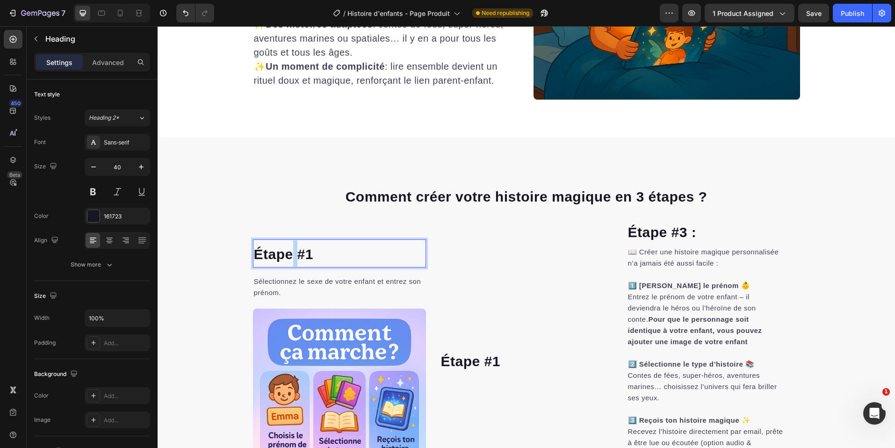
click at [288, 259] on span "Étape #1" at bounding box center [283, 254] width 59 height 15
click at [319, 255] on p "Étape #1" at bounding box center [339, 253] width 171 height 26
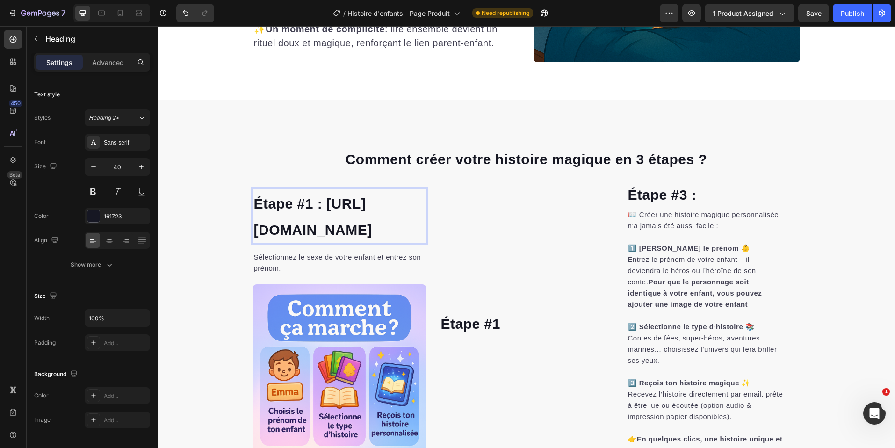
scroll to position [1500, 0]
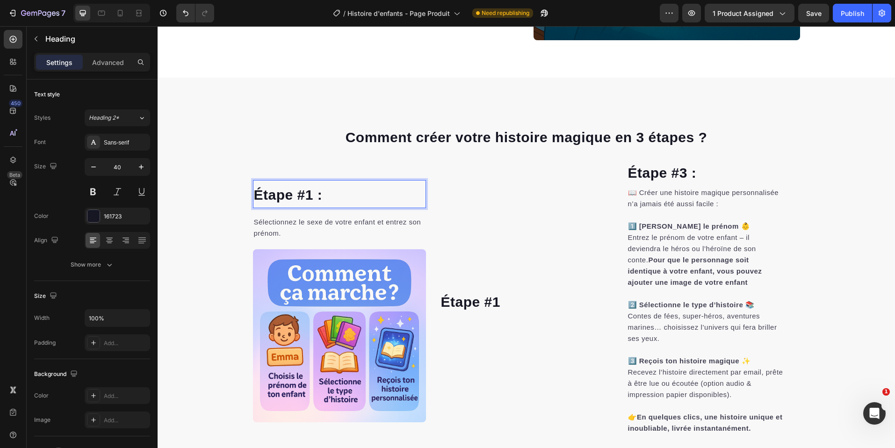
click at [353, 194] on p "Étape #1 :" at bounding box center [339, 194] width 171 height 26
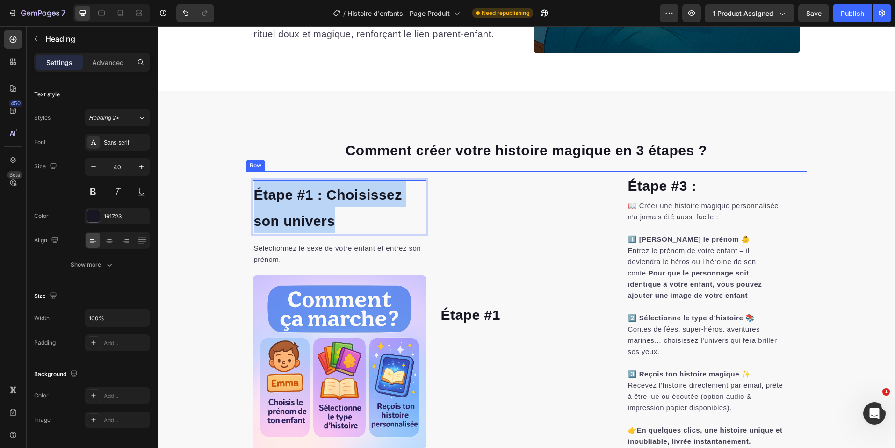
drag, startPoint x: 341, startPoint y: 221, endPoint x: 245, endPoint y: 191, distance: 100.8
click at [246, 191] on div "Étape #3 : Heading 📖 Créer une histoire magique personnalisée n’a jamais été au…" at bounding box center [526, 314] width 561 height 286
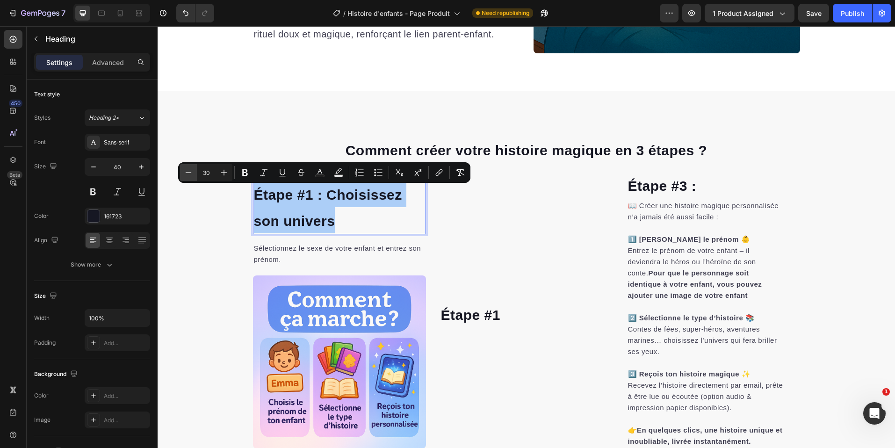
click at [192, 174] on icon "Editor contextual toolbar" at bounding box center [188, 172] width 9 height 9
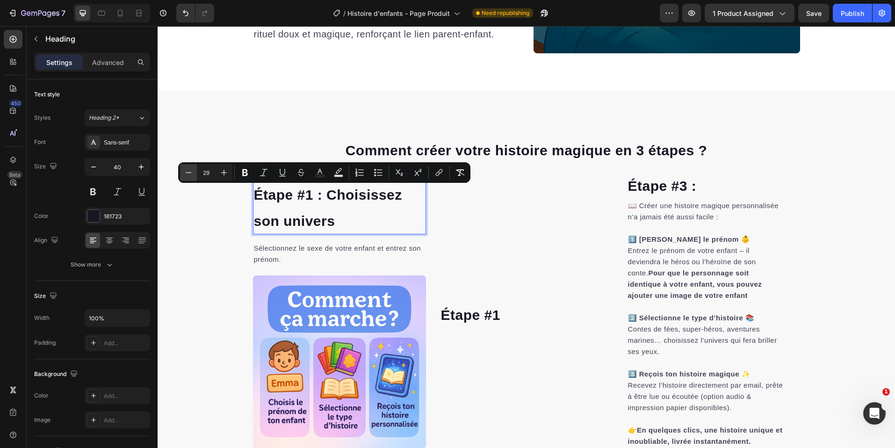
click at [192, 174] on icon "Editor contextual toolbar" at bounding box center [188, 172] width 9 height 9
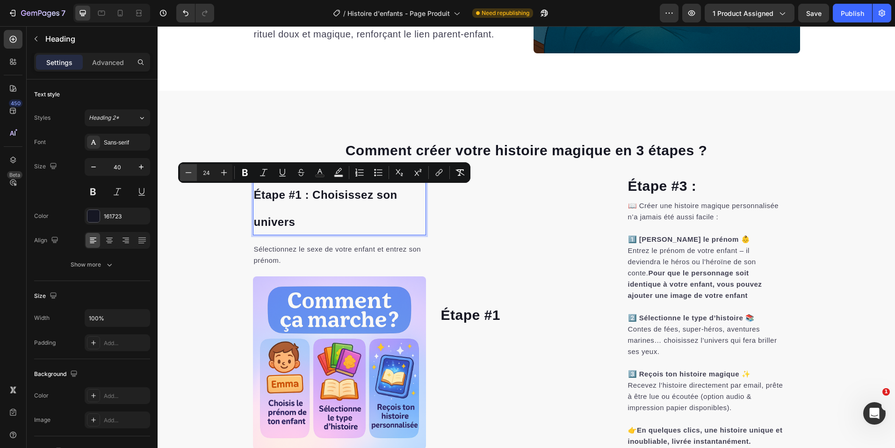
click at [192, 174] on icon "Editor contextual toolbar" at bounding box center [188, 172] width 9 height 9
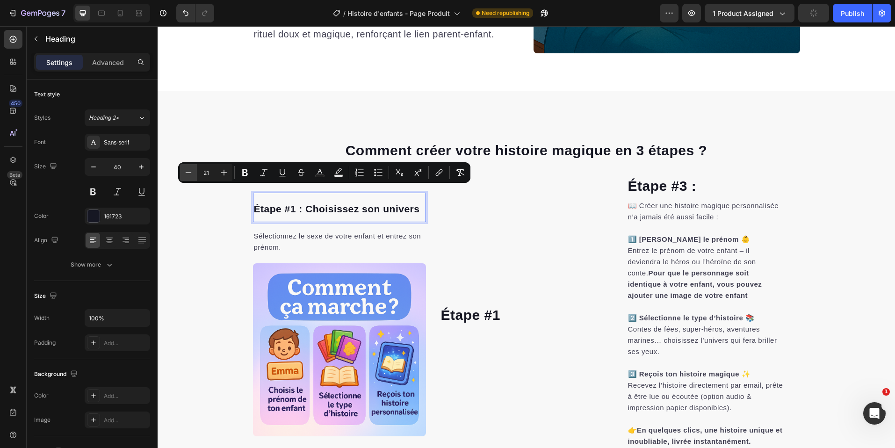
click at [192, 174] on icon "Editor contextual toolbar" at bounding box center [188, 172] width 9 height 9
type input "20"
click at [406, 245] on p "Sélectionnez le sexe de votre enfant et entrez son prénom." at bounding box center [339, 242] width 171 height 22
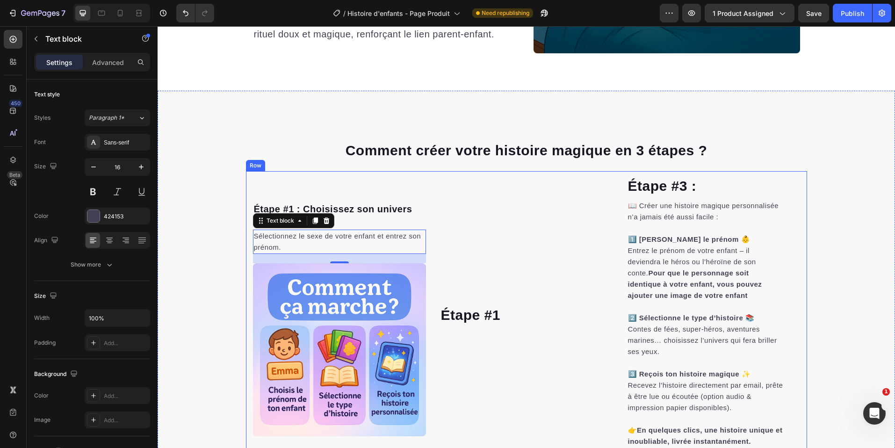
click at [372, 227] on div "⁠⁠⁠⁠⁠⁠⁠ Étape #1 : [PERSON_NAME] son univers Heading Sélectionnez le sexe de vo…" at bounding box center [339, 314] width 173 height 286
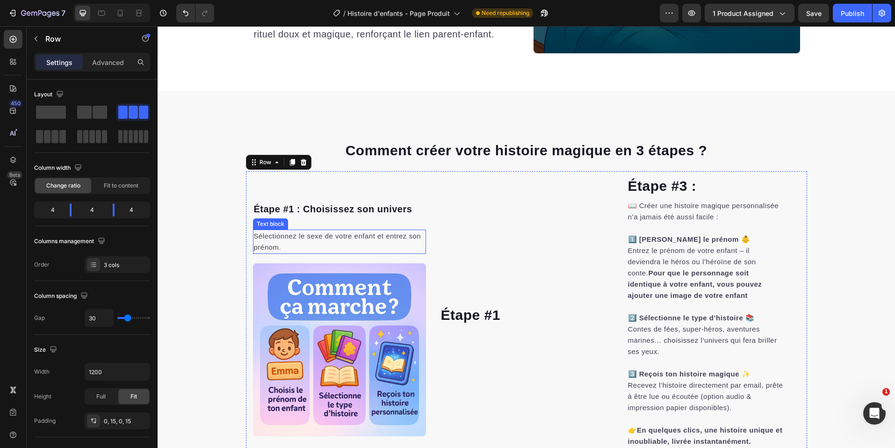
click at [372, 237] on span "Sélectionnez le sexe de votre enfant et entrez son prénom." at bounding box center [337, 241] width 167 height 19
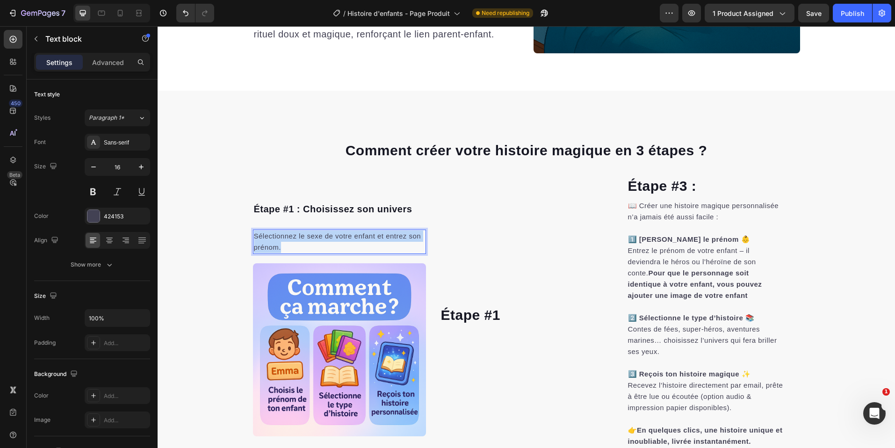
click at [372, 237] on span "Sélectionnez le sexe de votre enfant et entrez son prénom." at bounding box center [337, 241] width 167 height 19
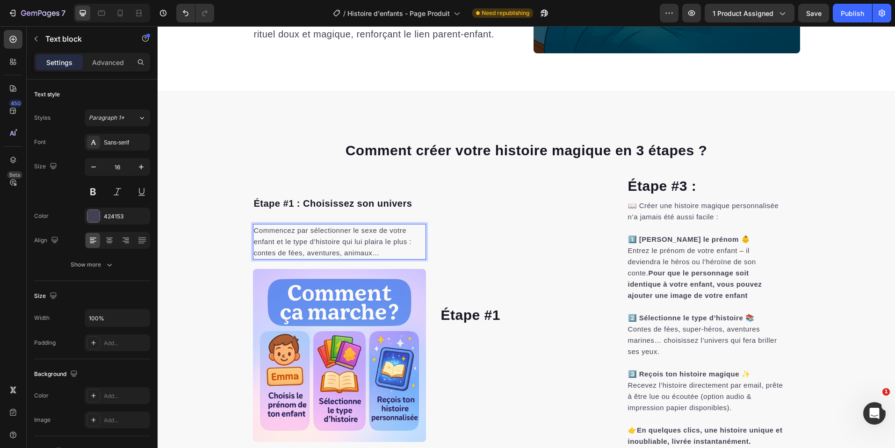
scroll to position [1481, 0]
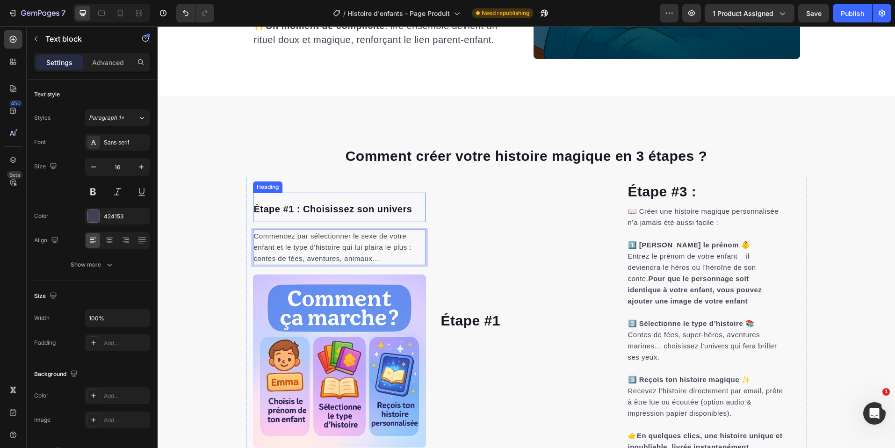
click at [369, 215] on p "⁠⁠⁠⁠⁠⁠⁠ Étape #1 : Choisissez son univers" at bounding box center [339, 208] width 171 height 28
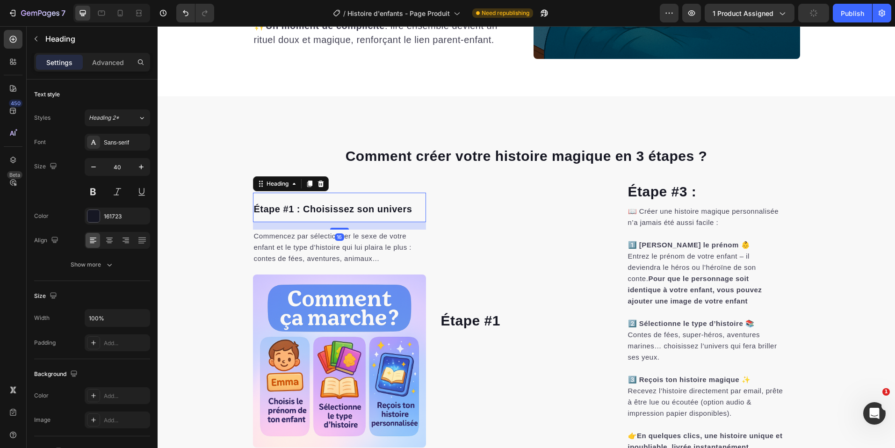
click at [306, 183] on icon at bounding box center [309, 183] width 7 height 7
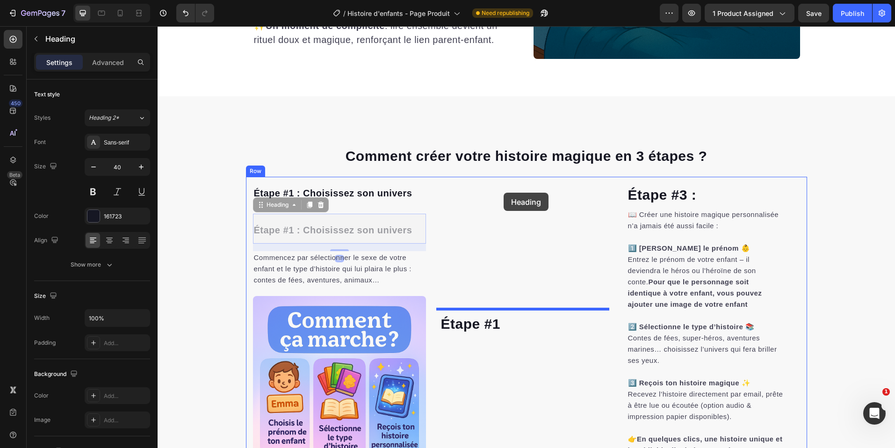
drag, startPoint x: 277, startPoint y: 209, endPoint x: 503, endPoint y: 193, distance: 226.5
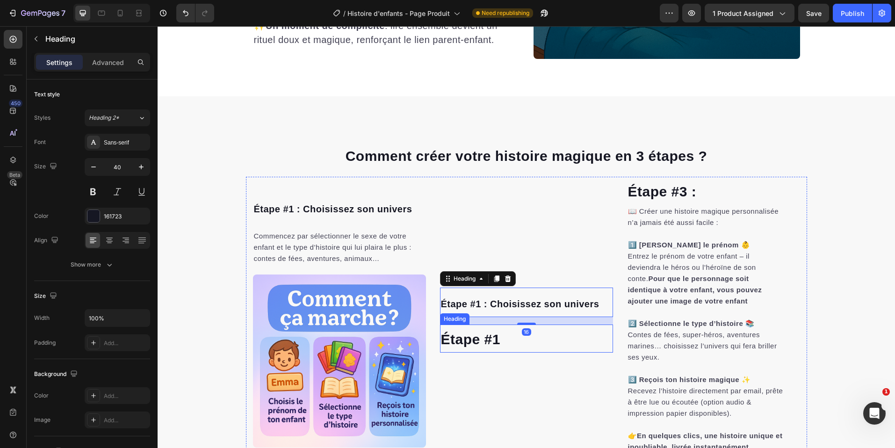
click at [474, 339] on span "Étape #1" at bounding box center [470, 339] width 59 height 15
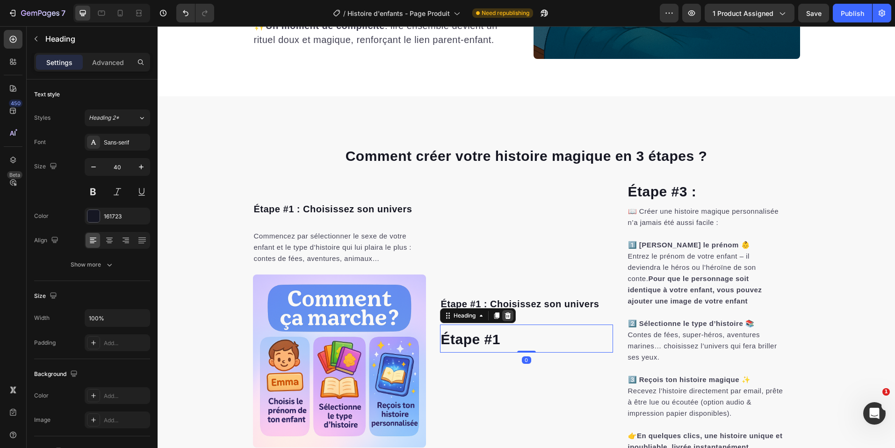
click at [510, 316] on div "Heading" at bounding box center [478, 315] width 76 height 15
click at [507, 313] on icon at bounding box center [507, 315] width 7 height 7
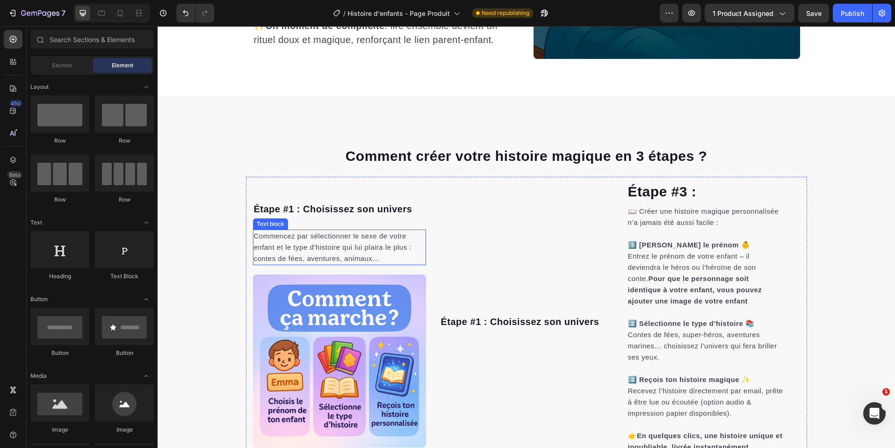
click at [349, 236] on span "Commencez par sélectionner le sexe de votre enfant et le type d’histoire qui lu…" at bounding box center [333, 247] width 158 height 30
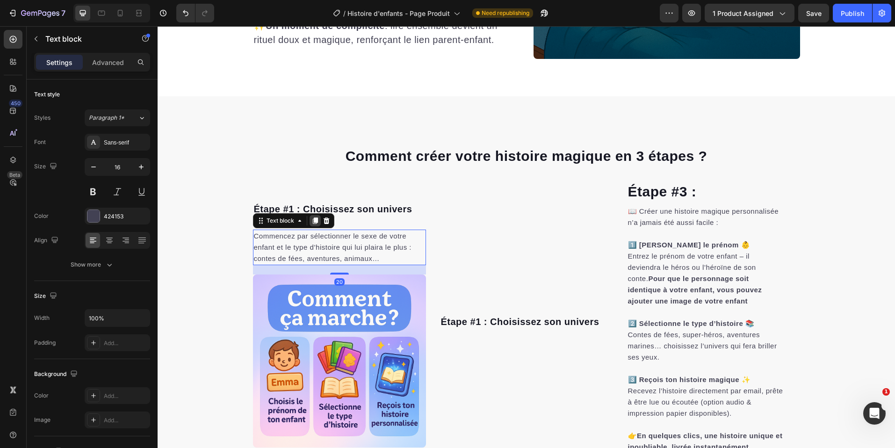
click at [314, 219] on icon at bounding box center [314, 221] width 5 height 7
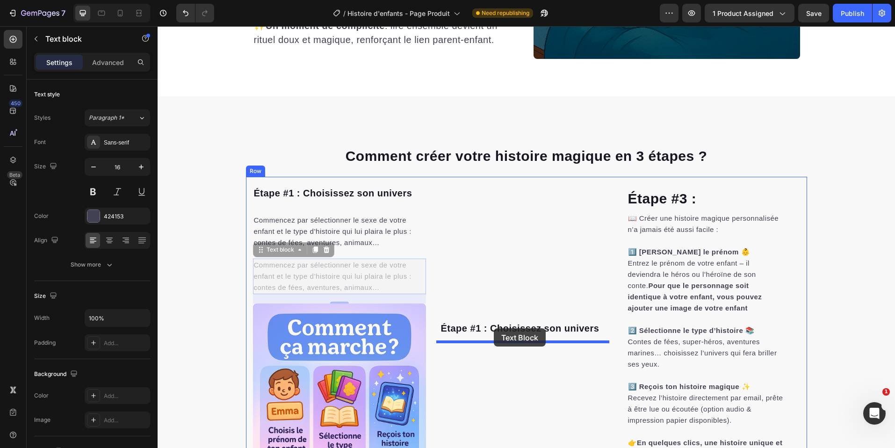
drag, startPoint x: 278, startPoint y: 253, endPoint x: 494, endPoint y: 328, distance: 229.3
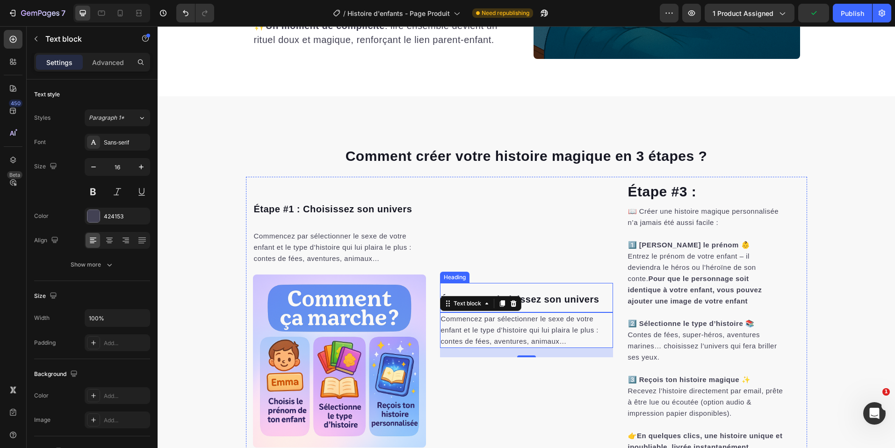
click at [541, 296] on span "Étape #1 : Choisissez son univers" at bounding box center [520, 299] width 159 height 10
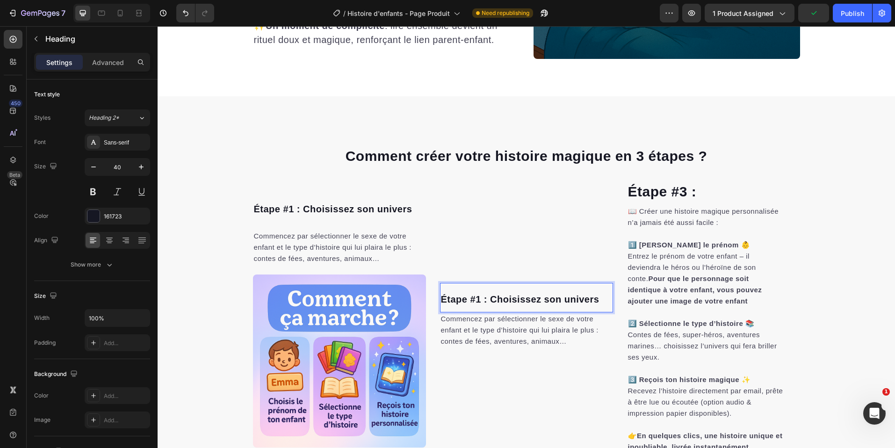
click at [541, 296] on span "Étape #1 : Choisissez son univers" at bounding box center [520, 299] width 159 height 10
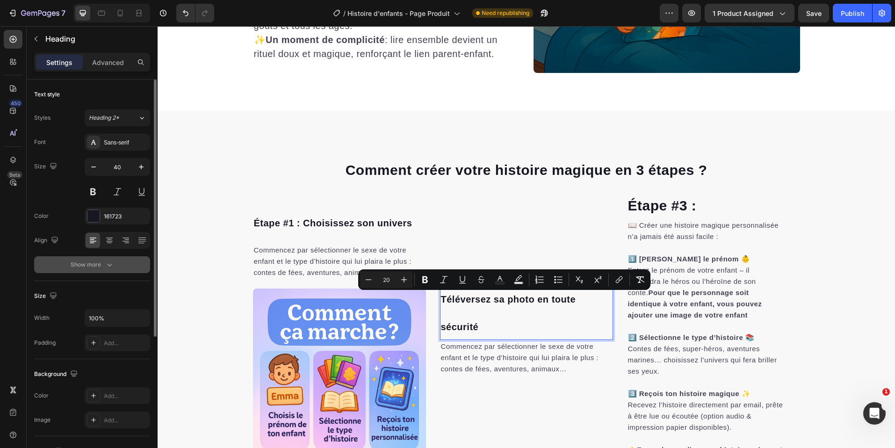
click at [111, 262] on icon "button" at bounding box center [109, 264] width 9 height 9
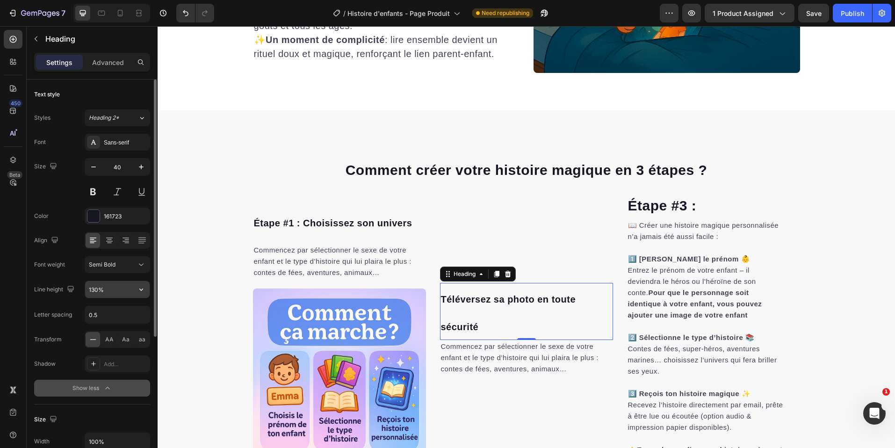
click at [119, 296] on input "130%" at bounding box center [117, 289] width 65 height 17
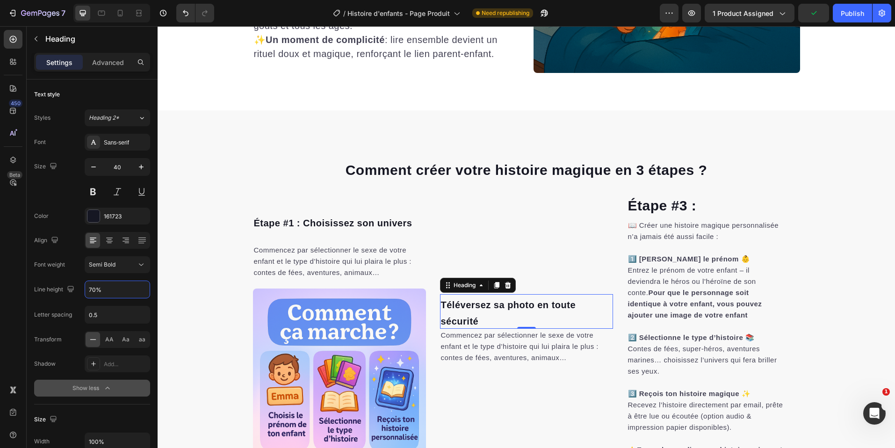
type input "70%"
click at [496, 310] on span "Téléversez sa photo en toute sécurité" at bounding box center [508, 313] width 135 height 27
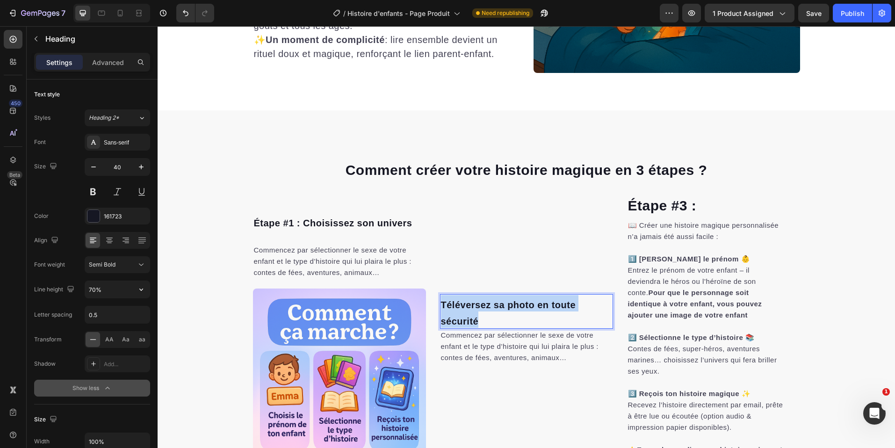
click at [496, 310] on span "Téléversez sa photo en toute sécurité" at bounding box center [508, 313] width 135 height 27
click at [489, 308] on span "Étape #2 : Téléversez sa photo en toute sécurité" at bounding box center [520, 313] width 158 height 27
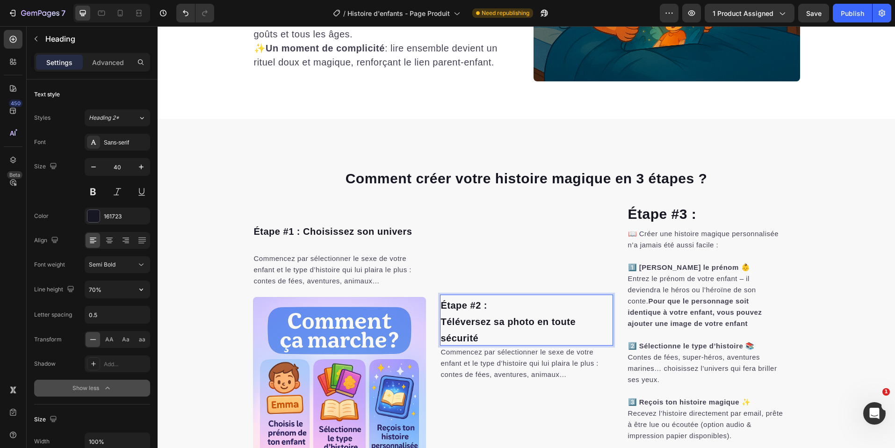
click at [498, 311] on p "Étape #2 : Téléversez sa photo en toute sécurité" at bounding box center [526, 320] width 171 height 49
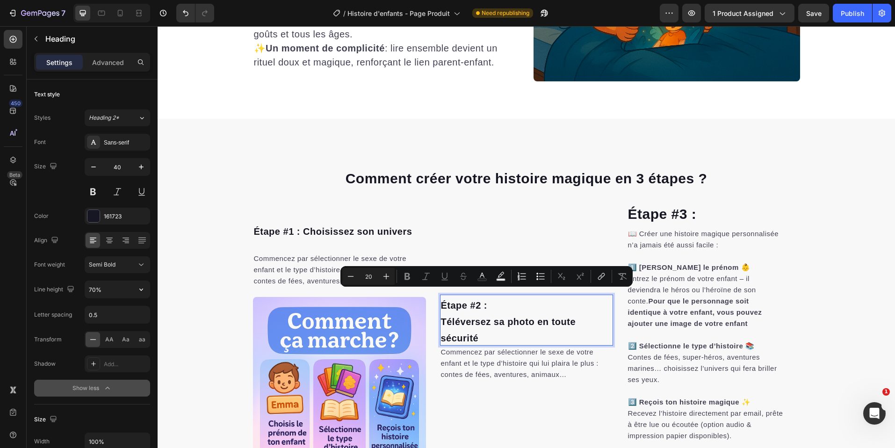
click at [504, 335] on p "Étape #2 : Téléversez sa photo en toute sécurité" at bounding box center [526, 320] width 171 height 49
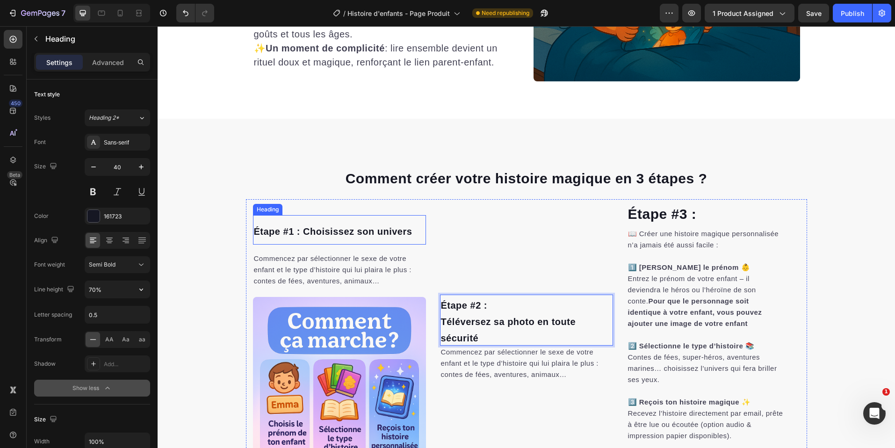
click at [322, 229] on span "Étape #1 : Choisissez son univers" at bounding box center [333, 231] width 159 height 10
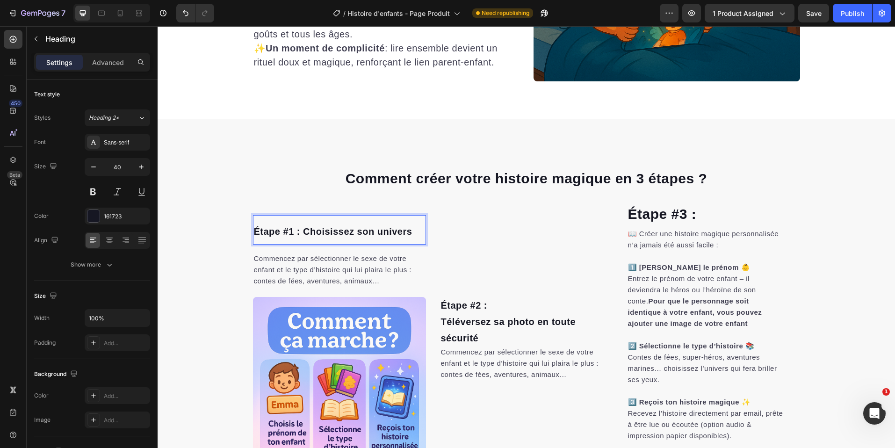
click at [298, 228] on span "Étape #1 : Choisissez son univers" at bounding box center [333, 231] width 159 height 10
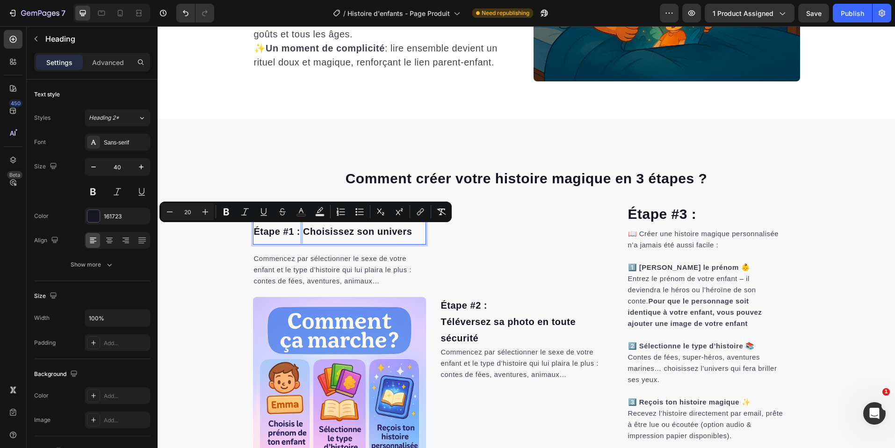
click at [296, 228] on span "Étape #1 : Choisissez son univers" at bounding box center [333, 231] width 159 height 10
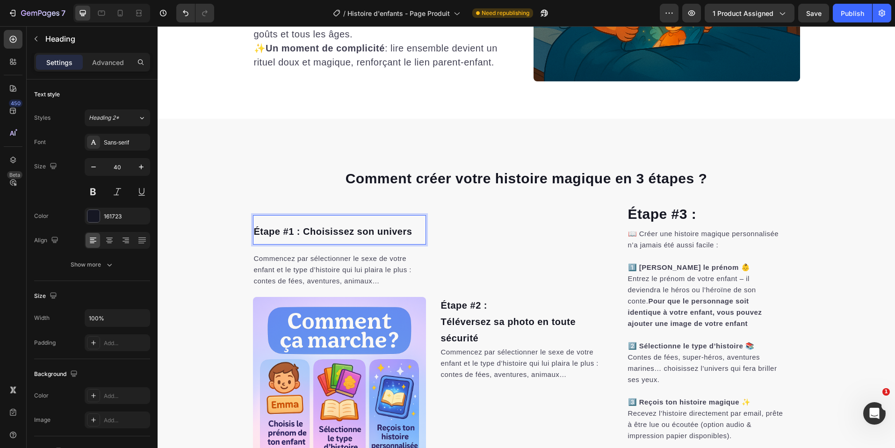
click at [299, 231] on span "Étape #1 : Choisissez son univers" at bounding box center [333, 231] width 159 height 10
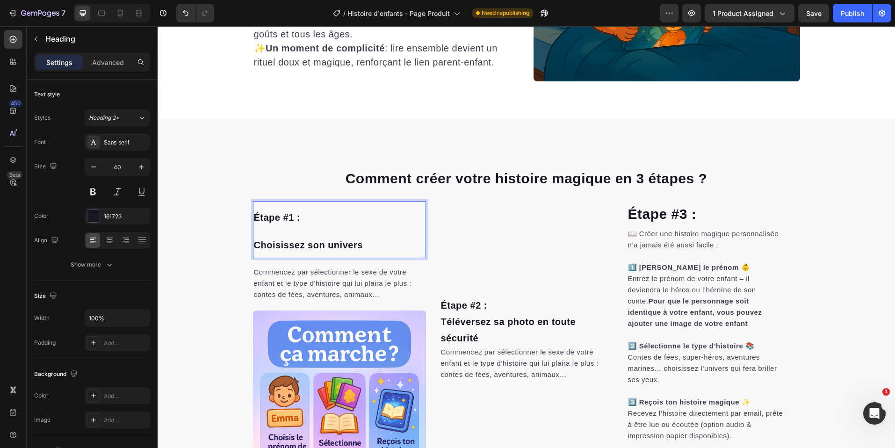
scroll to position [1445, 0]
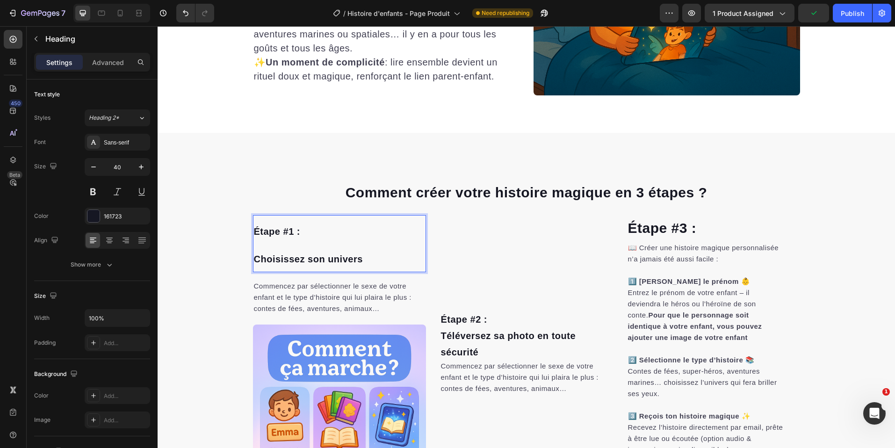
click at [281, 244] on p "Étape #1 : Choisissez son univers" at bounding box center [339, 243] width 171 height 55
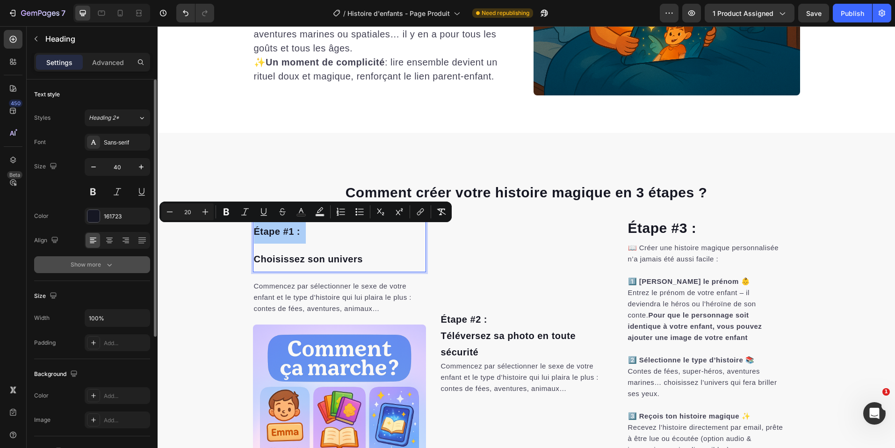
click at [92, 265] on div "Show more" at bounding box center [93, 264] width 44 height 9
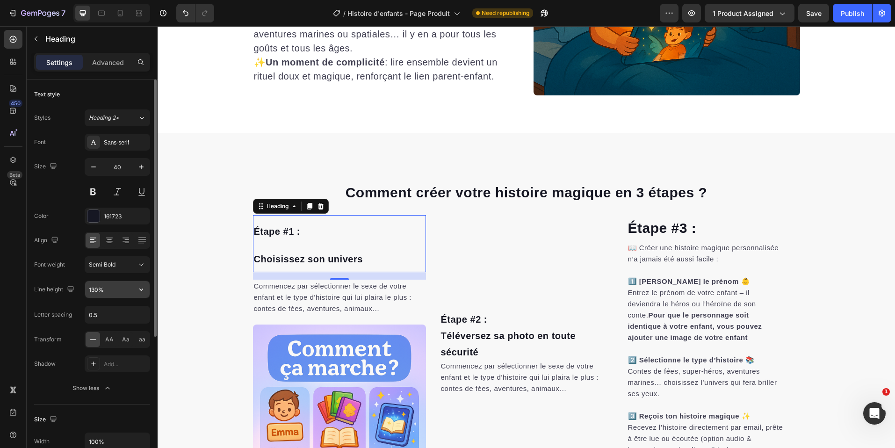
click at [101, 290] on input "130%" at bounding box center [117, 289] width 65 height 17
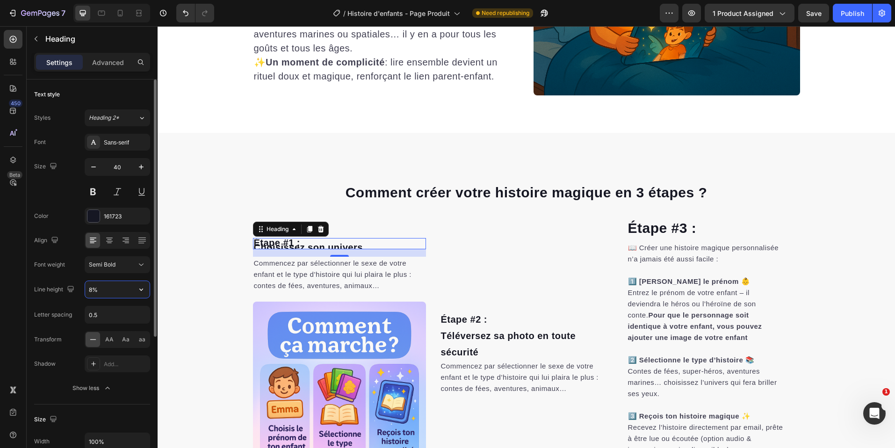
type input "80%"
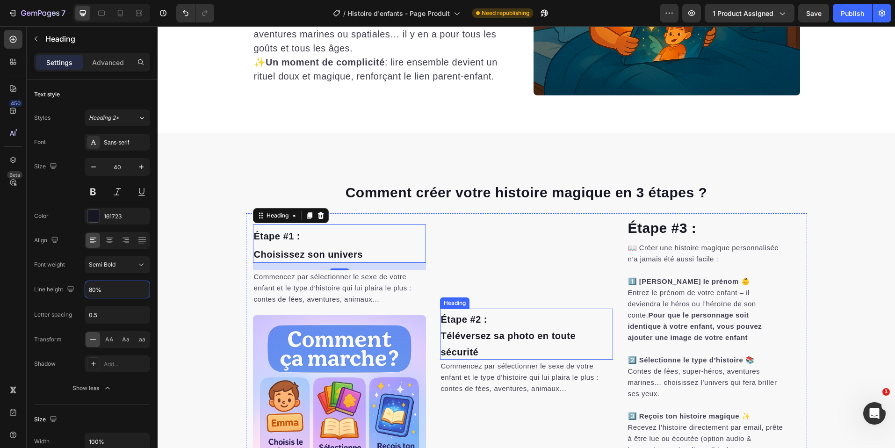
click at [513, 336] on span "Téléversez sa photo en toute sécurité" at bounding box center [508, 344] width 135 height 27
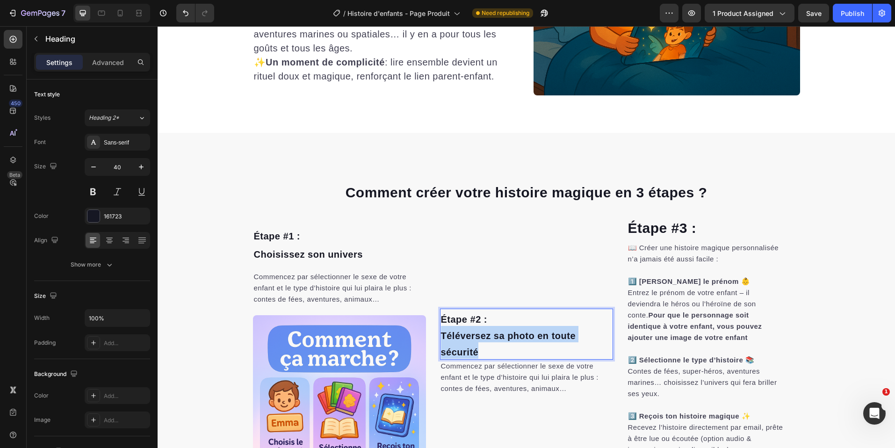
click at [513, 336] on span "Téléversez sa photo en toute sécurité" at bounding box center [508, 344] width 135 height 27
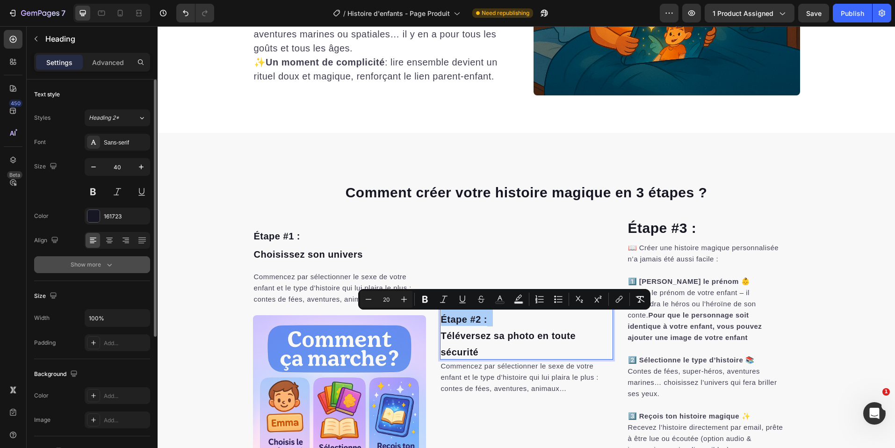
click at [106, 266] on icon "button" at bounding box center [109, 264] width 9 height 9
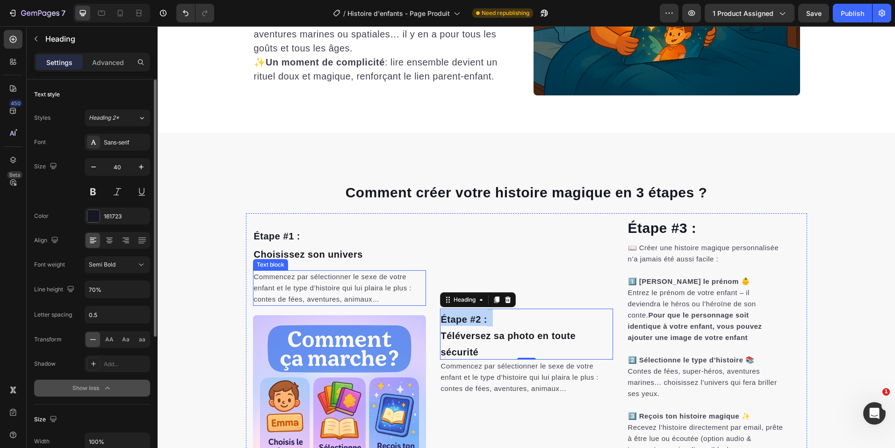
click at [356, 290] on span "Commencez par sélectionner le sexe de votre enfant et le type d’histoire qui lu…" at bounding box center [333, 288] width 158 height 30
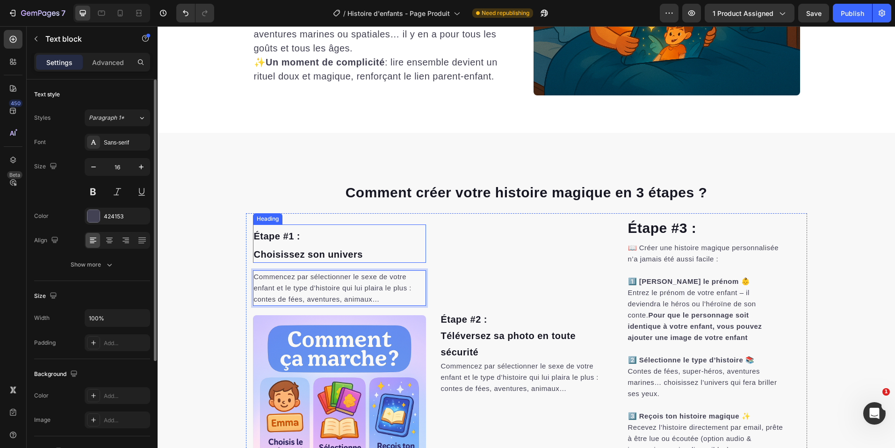
click at [297, 246] on p "⁠⁠⁠⁠⁠⁠⁠ Étape #1 : Choisissez son univers" at bounding box center [339, 243] width 171 height 36
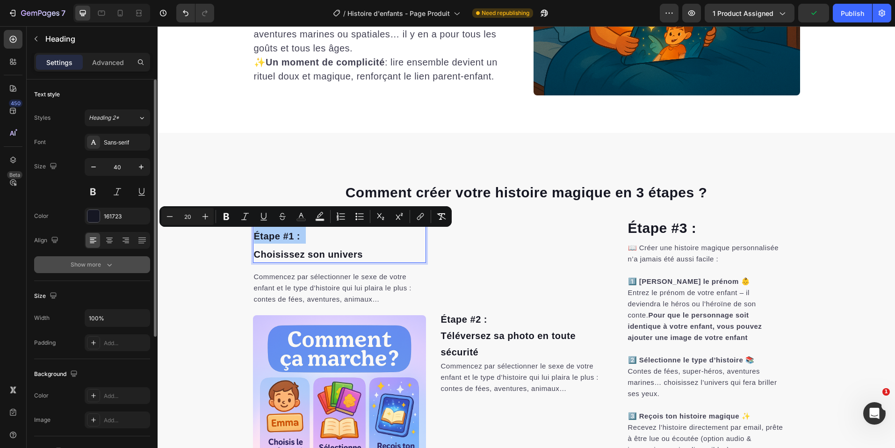
click at [109, 261] on icon "button" at bounding box center [109, 264] width 9 height 9
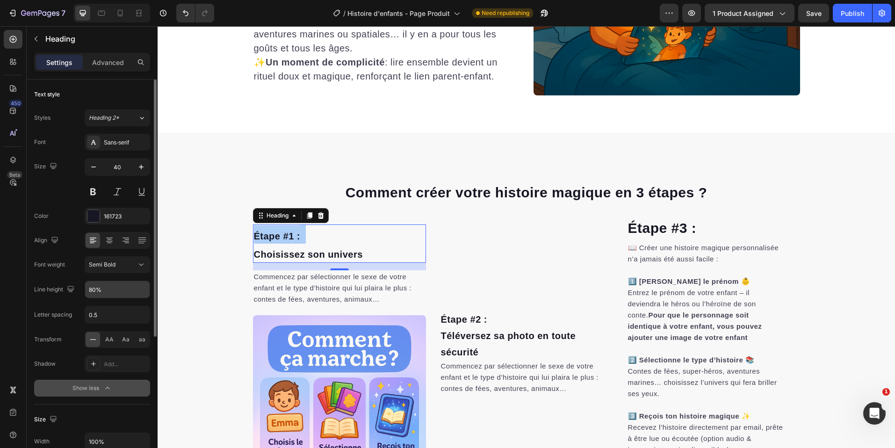
click at [110, 283] on input "80%" at bounding box center [117, 289] width 65 height 17
click at [104, 293] on input "80%" at bounding box center [117, 289] width 65 height 17
click at [103, 290] on input "80%" at bounding box center [117, 289] width 65 height 17
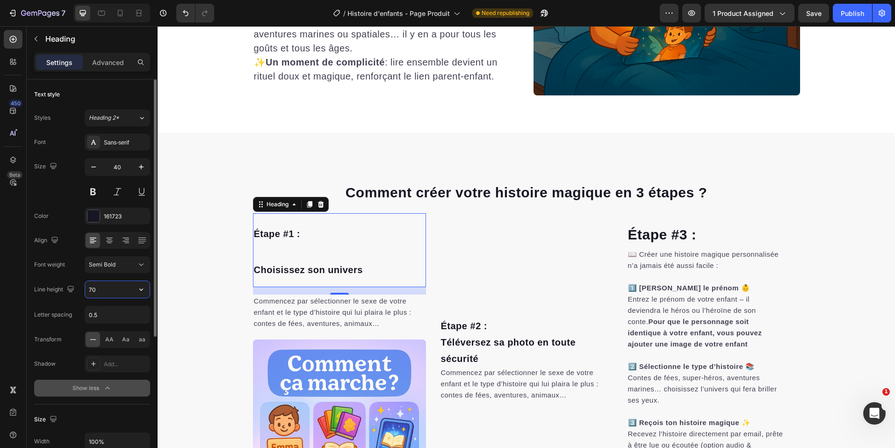
type input "70"
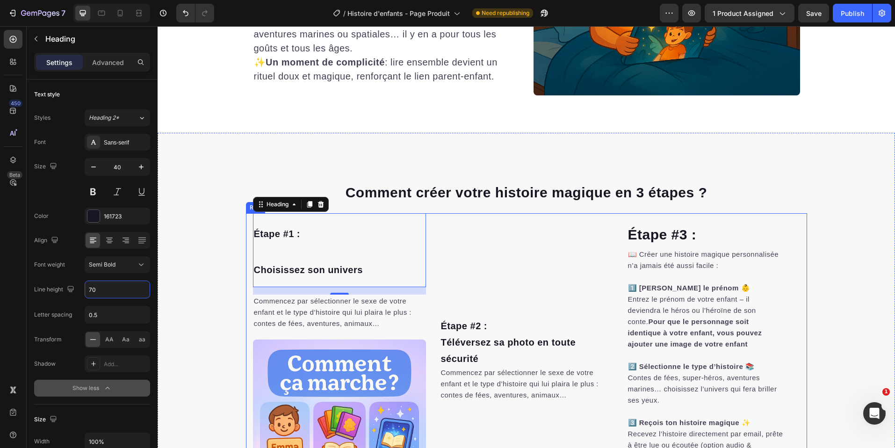
click at [492, 234] on div "⁠⁠⁠⁠⁠⁠⁠ Étape #2 : Téléversez sa photo en toute sécurité Heading Commencez par …" at bounding box center [526, 362] width 173 height 299
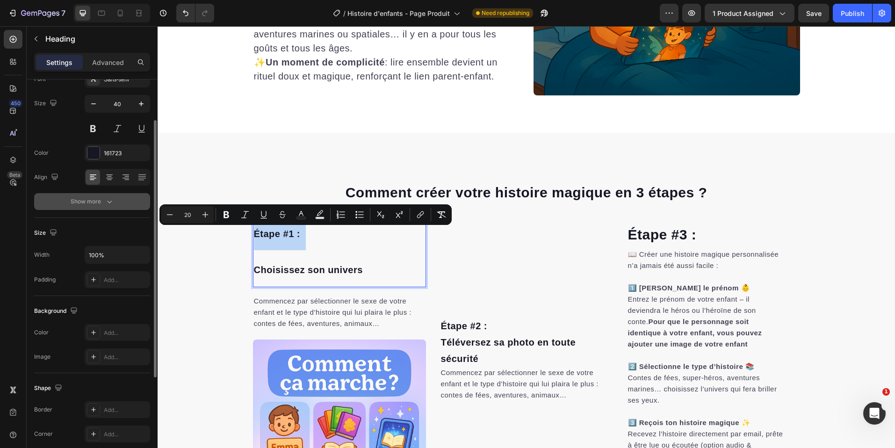
scroll to position [0, 0]
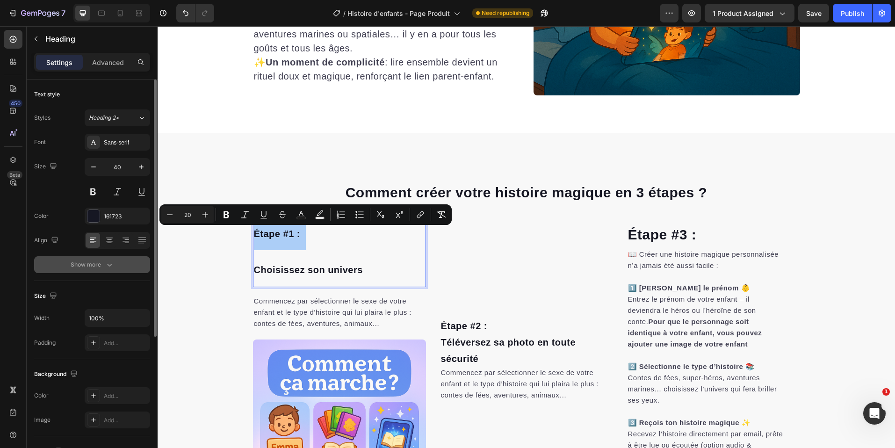
click at [100, 262] on div "Show more" at bounding box center [93, 264] width 44 height 9
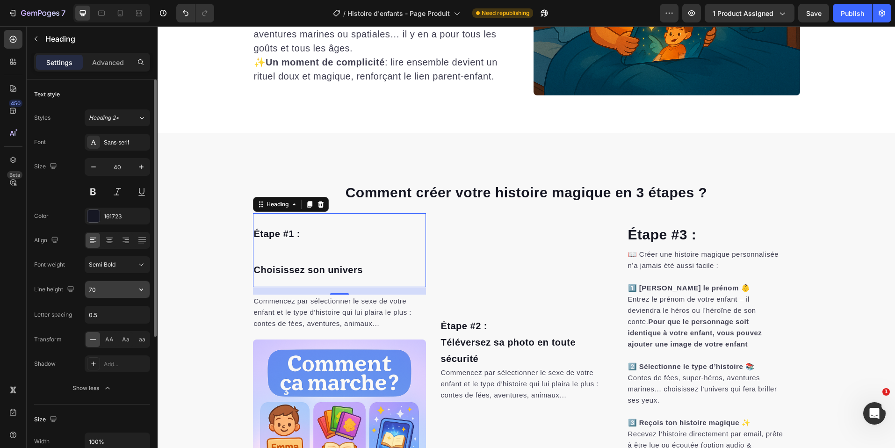
click at [106, 288] on input "70" at bounding box center [117, 289] width 65 height 17
type input "7"
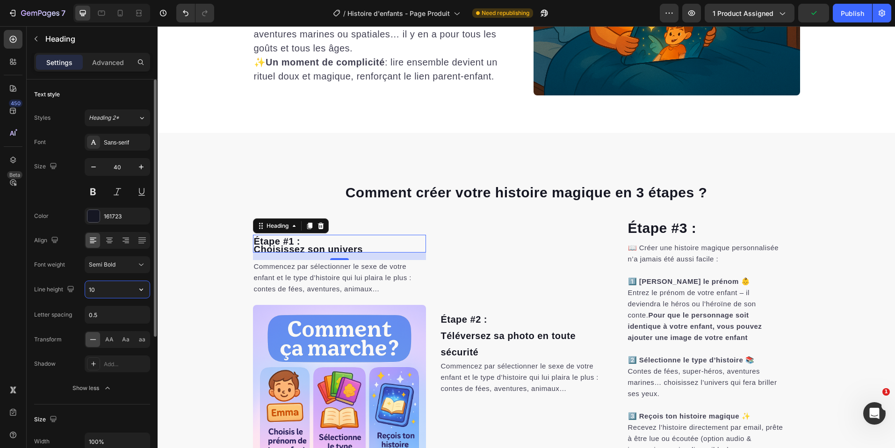
type input "1"
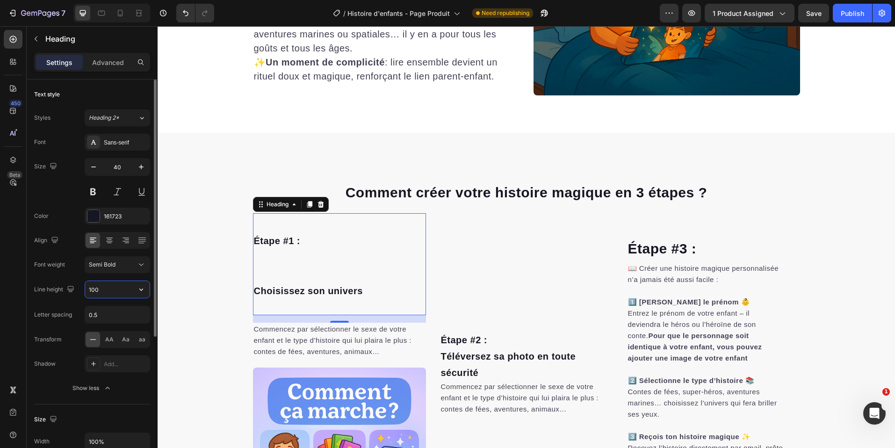
type input "100"
click at [452, 352] on span "Téléversez sa photo en toute sécurité" at bounding box center [508, 364] width 135 height 27
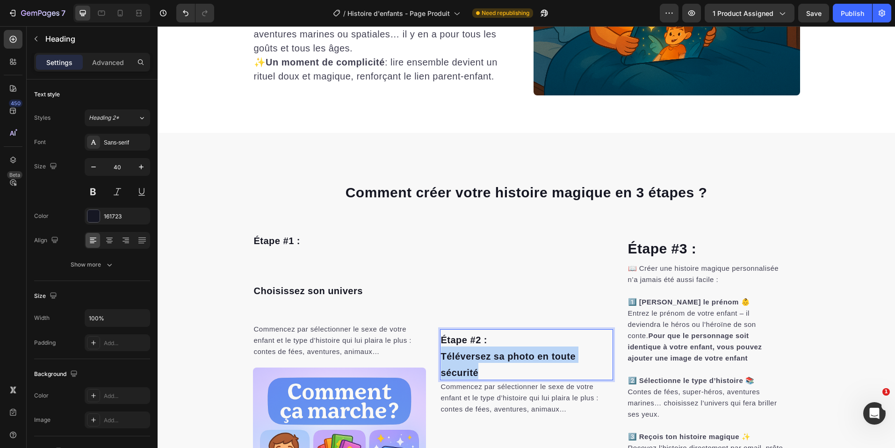
click at [452, 352] on span "Téléversez sa photo en toute sécurité" at bounding box center [508, 364] width 135 height 27
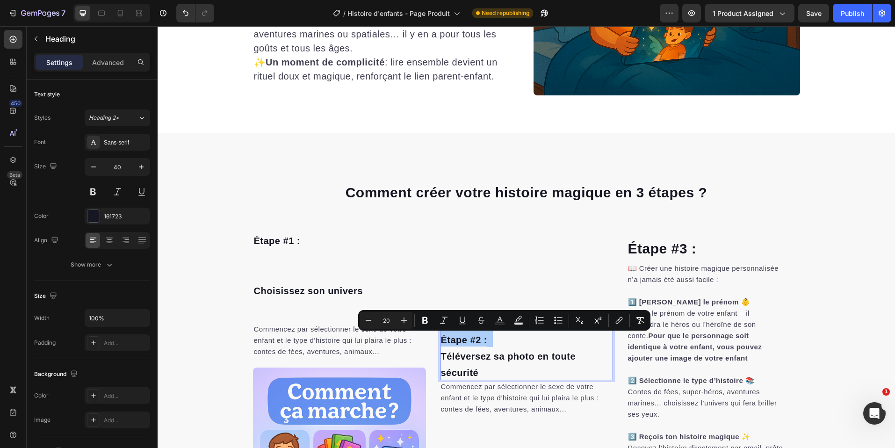
click at [522, 276] on div "Étape #2 : Téléversez sa photo en toute sécurité Heading 0 Commencez par sélect…" at bounding box center [526, 376] width 173 height 327
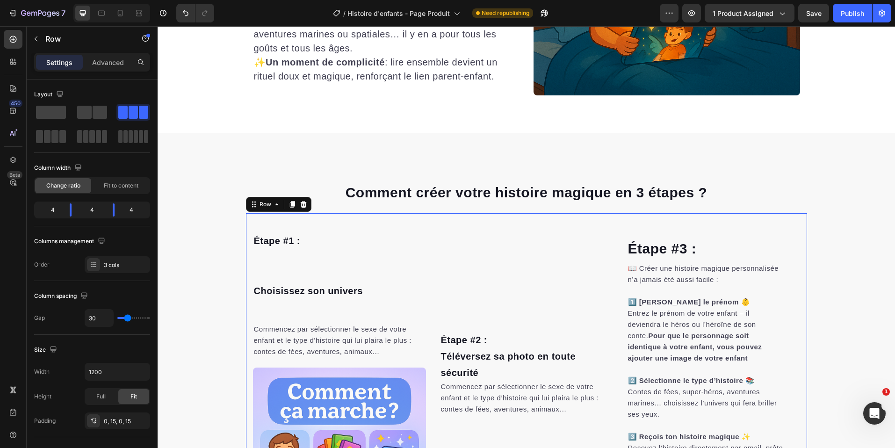
click at [497, 348] on p "⁠⁠⁠⁠⁠⁠⁠ Étape #2 : Téléversez sa photo en toute sécurité" at bounding box center [526, 354] width 171 height 49
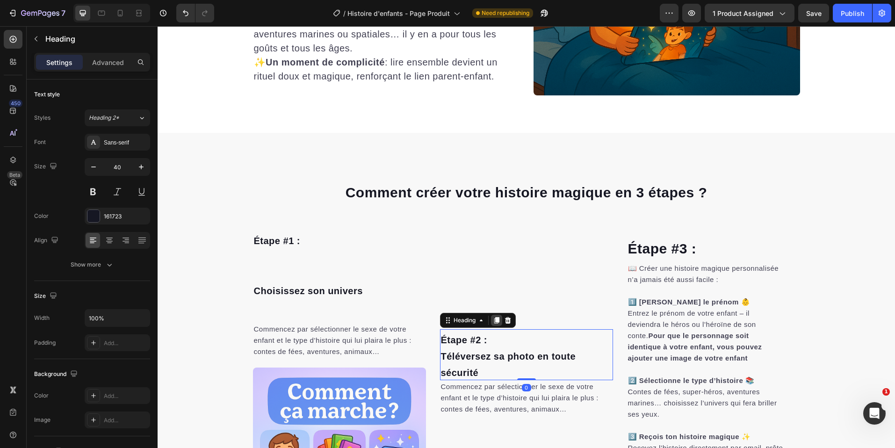
click at [493, 324] on icon at bounding box center [496, 320] width 7 height 7
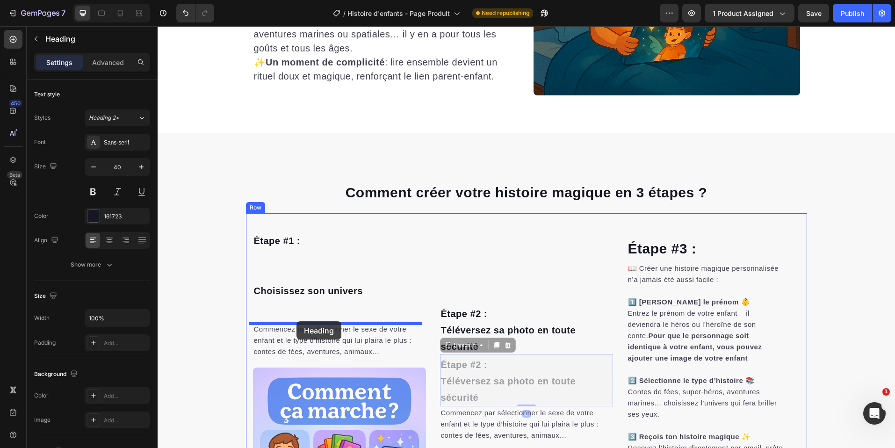
drag, startPoint x: 457, startPoint y: 349, endPoint x: 297, endPoint y: 321, distance: 162.9
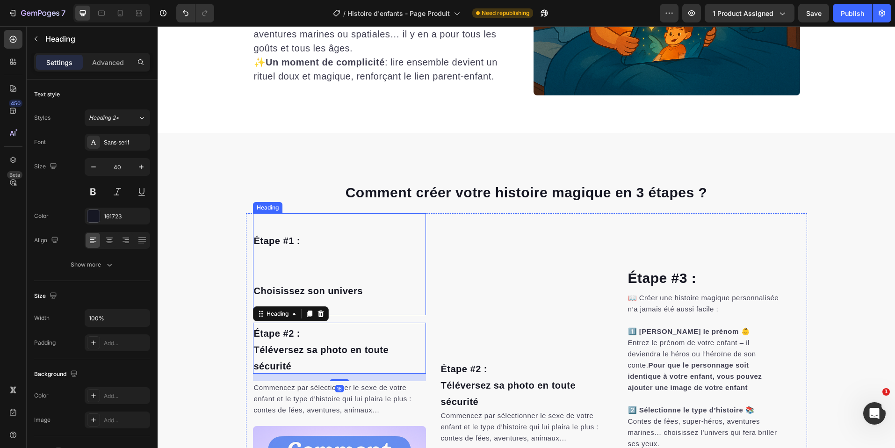
click at [290, 269] on p "⁠⁠⁠⁠⁠⁠⁠ Étape #1 : Choisissez son univers" at bounding box center [339, 264] width 171 height 100
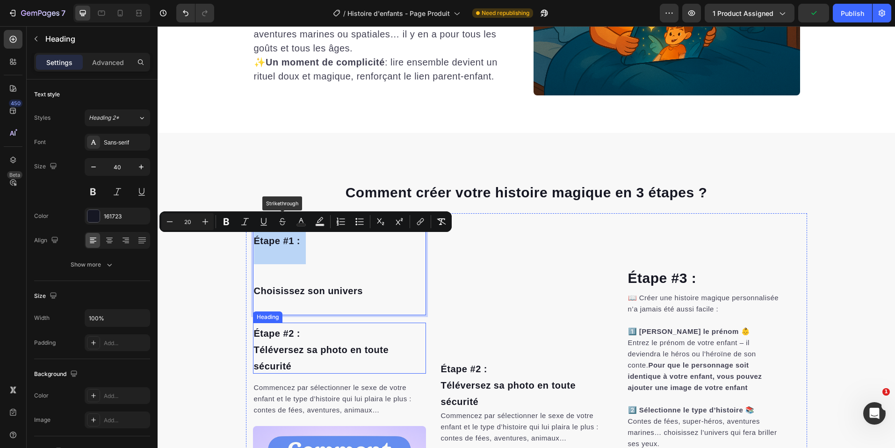
click at [289, 333] on span "Étape #2 :" at bounding box center [277, 333] width 46 height 10
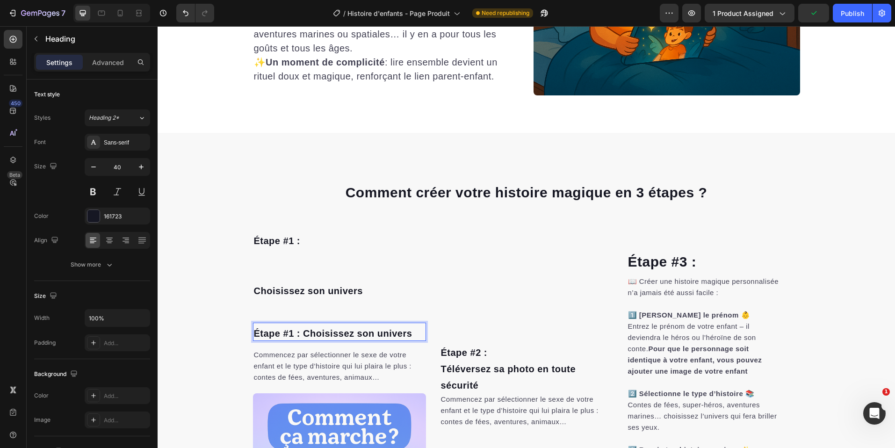
click at [303, 333] on span "Étape #1 : Choisissez son univers" at bounding box center [333, 333] width 159 height 10
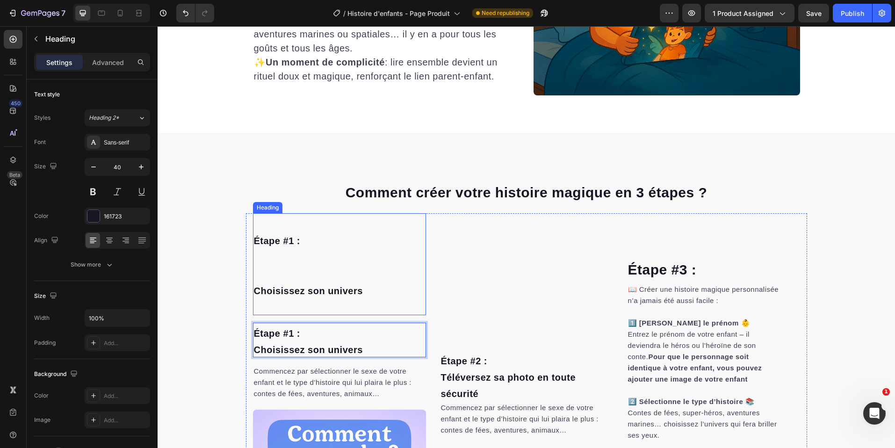
click at [306, 277] on p "⁠⁠⁠⁠⁠⁠⁠ Étape #1 : Choisissez son univers" at bounding box center [339, 264] width 171 height 100
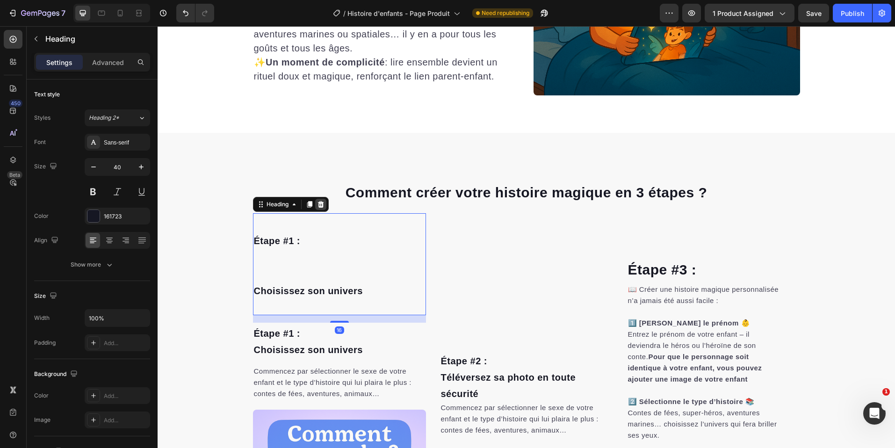
click at [320, 202] on icon at bounding box center [320, 204] width 7 height 7
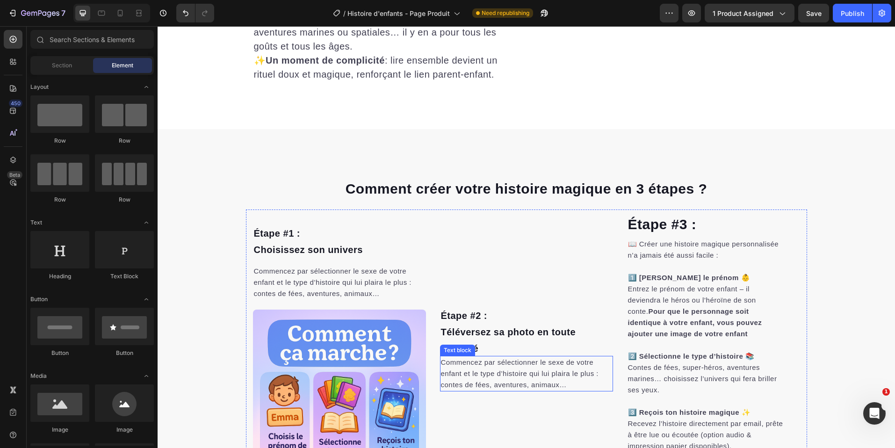
click at [483, 369] on span "Commencez par sélectionner le sexe de votre enfant et le type d’histoire qui lu…" at bounding box center [520, 373] width 158 height 30
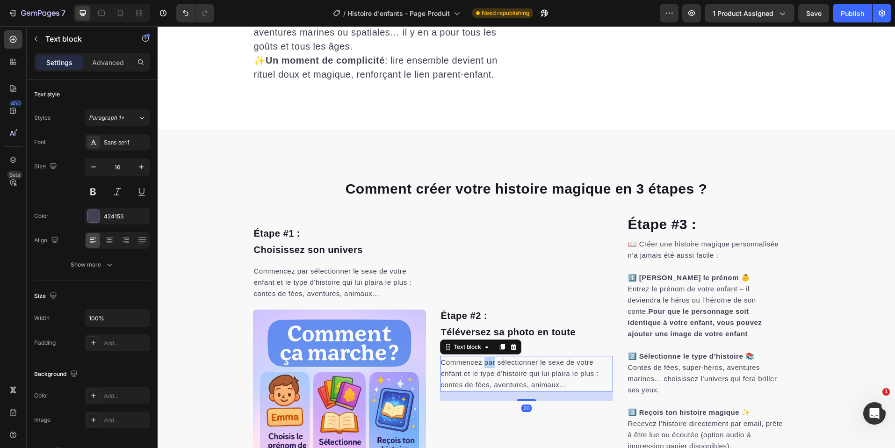
click at [483, 369] on span "Commencez par sélectionner le sexe de votre enfant et le type d’histoire qui lu…" at bounding box center [520, 373] width 158 height 30
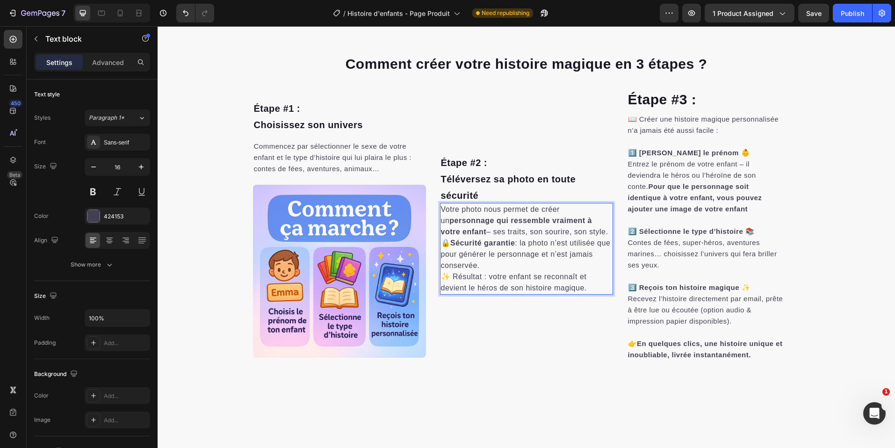
scroll to position [1576, 0]
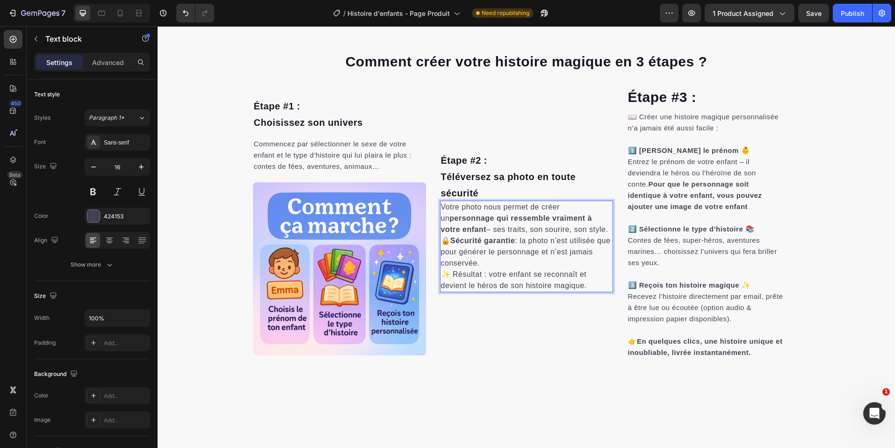
click at [482, 267] on p "🔒 Sécurité garantie : la photo n’est utilisée que pour générer le personnage et…" at bounding box center [526, 252] width 171 height 34
click at [493, 188] on p "⁠⁠⁠⁠⁠⁠⁠ Étape #2 : Téléversez sa photo en toute sécurité" at bounding box center [526, 175] width 171 height 49
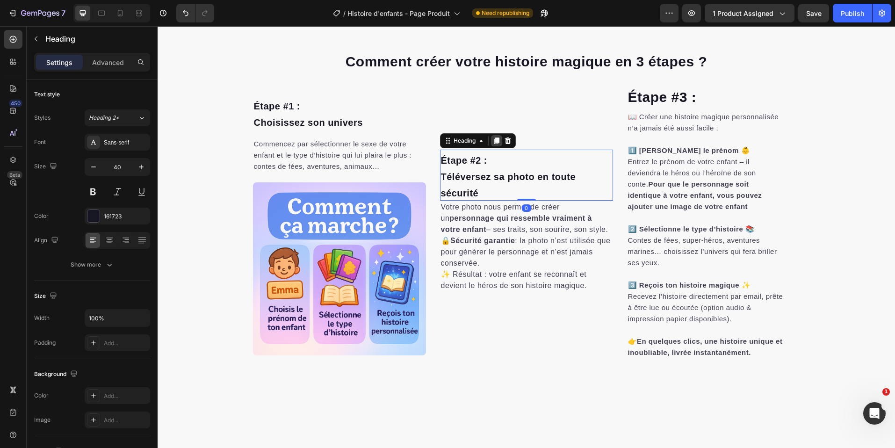
click at [494, 140] on icon at bounding box center [496, 141] width 5 height 7
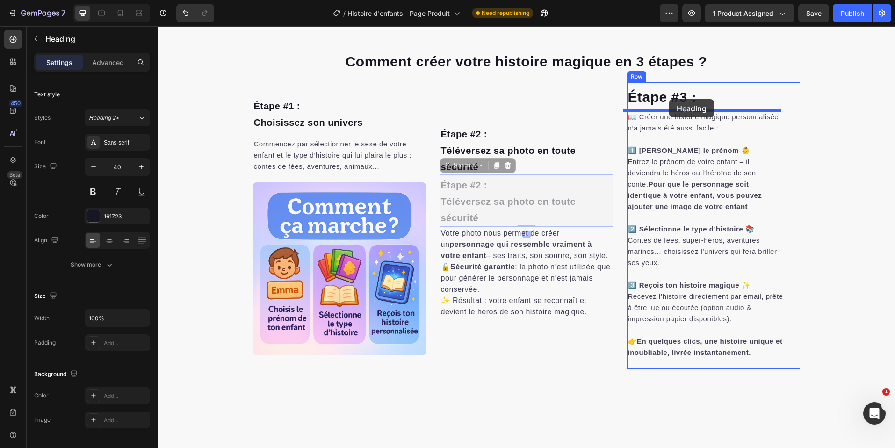
drag, startPoint x: 456, startPoint y: 167, endPoint x: 669, endPoint y: 99, distance: 224.1
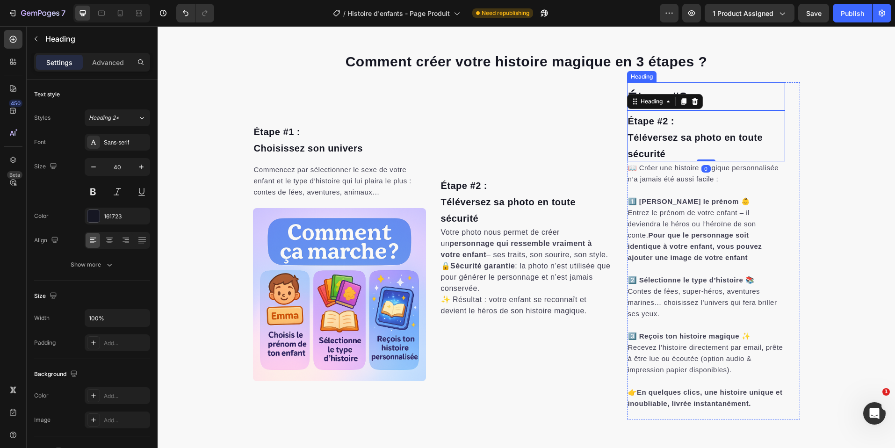
click at [718, 92] on h2 "Étape #3 :" at bounding box center [706, 96] width 158 height 28
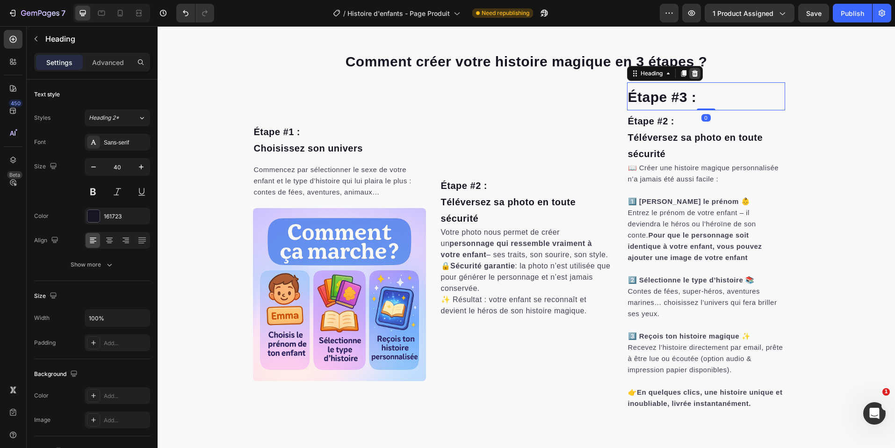
click at [692, 74] on icon at bounding box center [694, 73] width 7 height 7
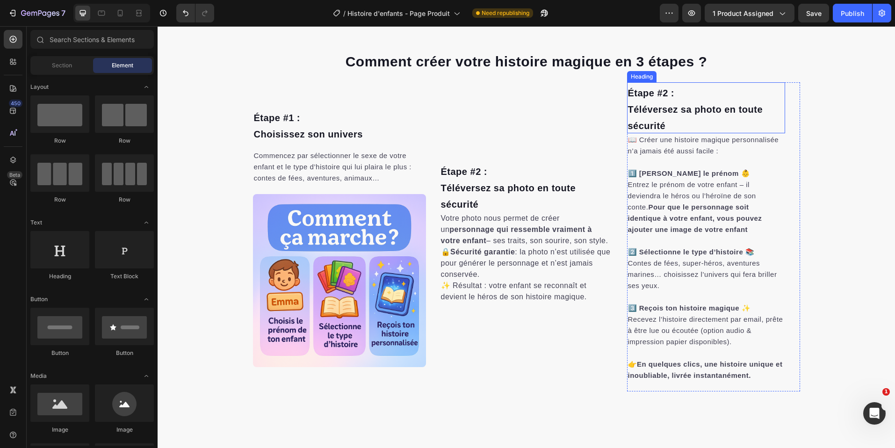
click at [661, 99] on h2 "Étape #2 : Téléversez sa photo en toute sécurité" at bounding box center [706, 107] width 158 height 51
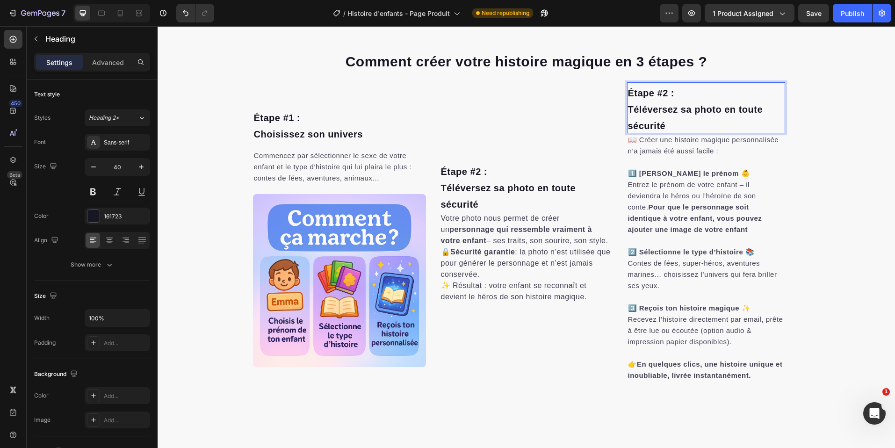
click at [663, 93] on span "Étape #2 :" at bounding box center [651, 93] width 46 height 10
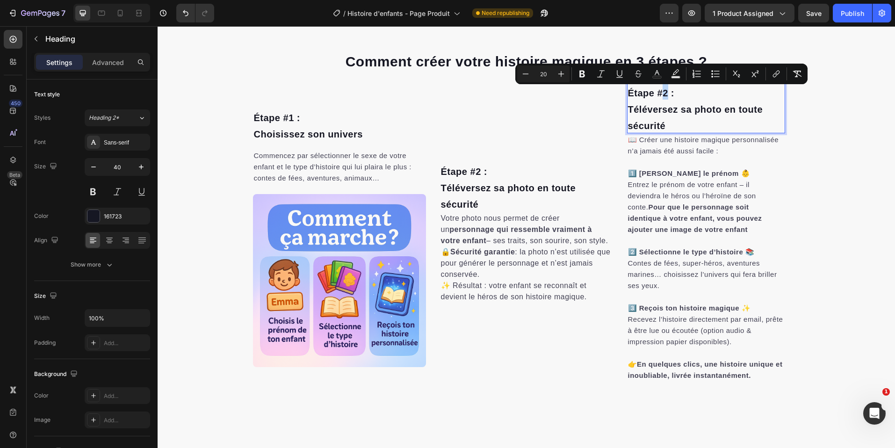
click at [661, 93] on span "Étape #2 :" at bounding box center [651, 93] width 46 height 10
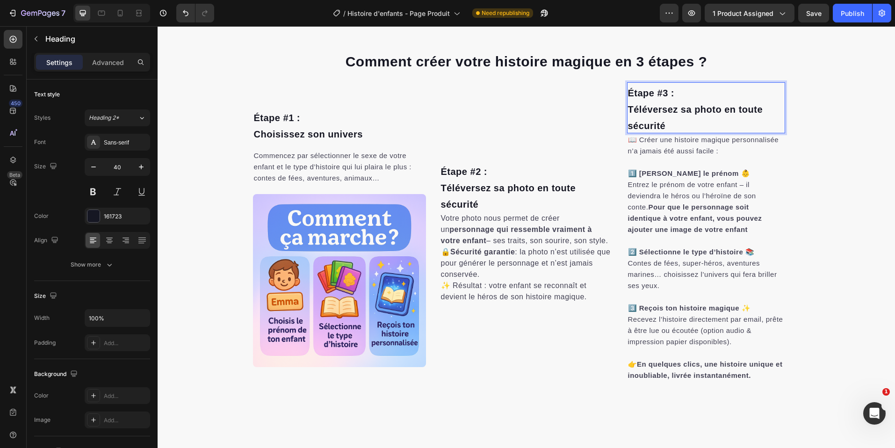
click at [658, 120] on p "Étape #3 : Téléversez sa photo en toute sécurité" at bounding box center [706, 107] width 156 height 49
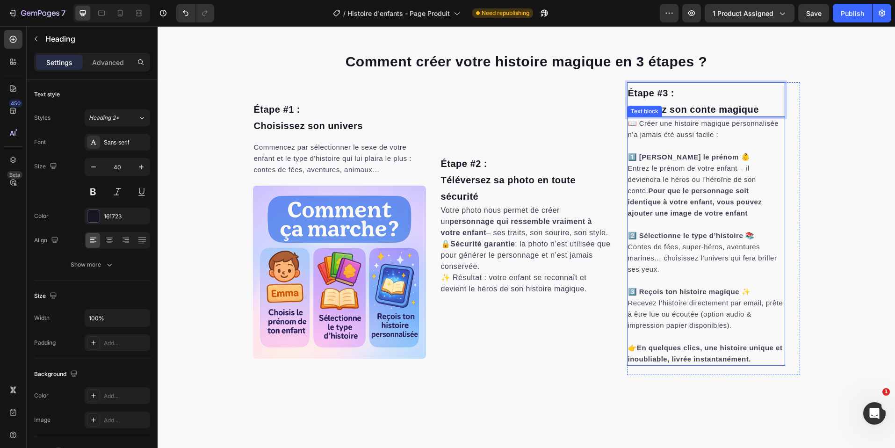
click at [671, 146] on p at bounding box center [706, 145] width 156 height 11
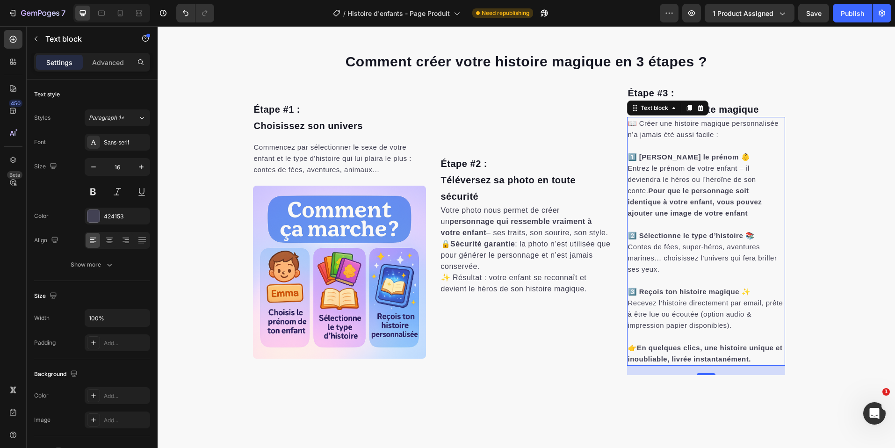
click at [669, 174] on p "Entrez le prénom de votre enfant – il deviendra le héros ou l’héroïne de son co…" at bounding box center [706, 191] width 156 height 56
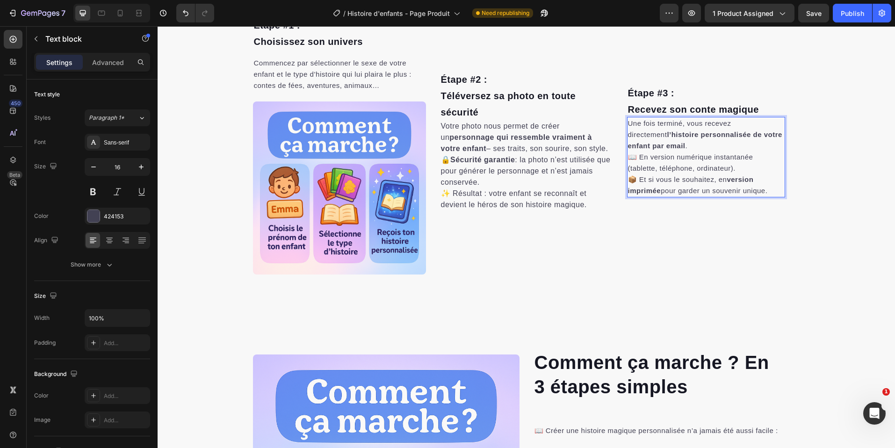
click at [666, 145] on p "Une fois terminé, vous recevez directement l’histoire personnalisée de votre en…" at bounding box center [706, 157] width 156 height 79
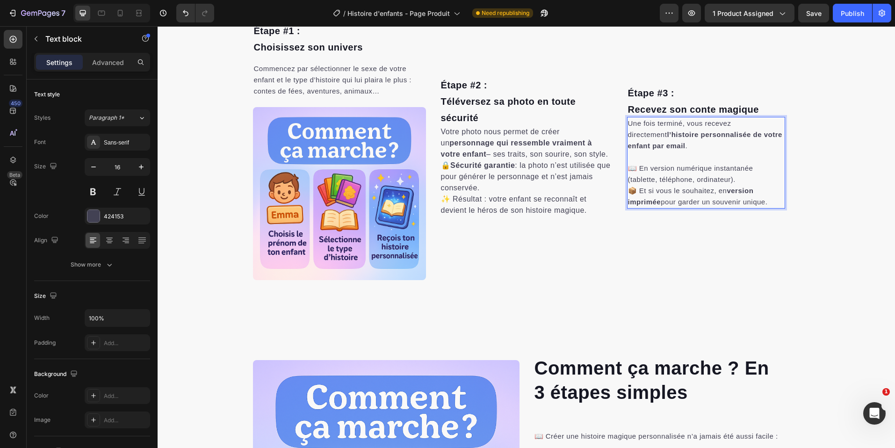
click at [747, 176] on p "⁠⁠⁠⁠⁠⁠⁠ 📖 En version numérique instantanée (tablette, téléphone, ordinateur). 📦…" at bounding box center [706, 180] width 156 height 56
click at [749, 179] on p "📖 En version numérique instantanée (tablette, téléphone, ordinateur). 📦 Et si v…" at bounding box center [706, 180] width 156 height 56
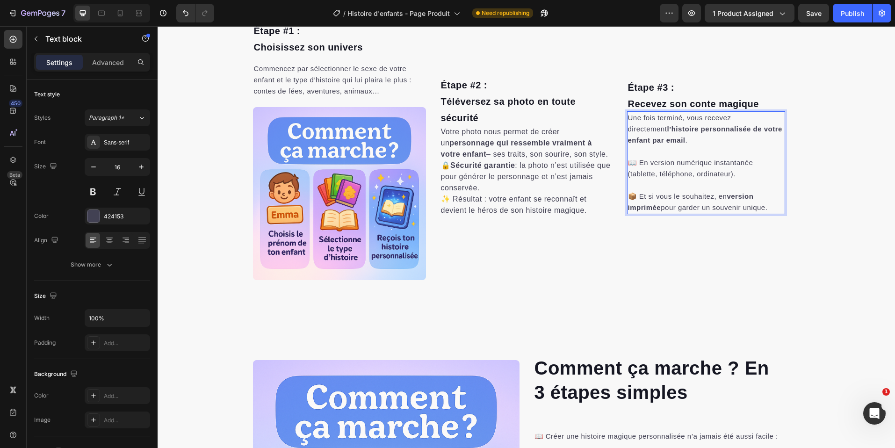
scroll to position [1632, 0]
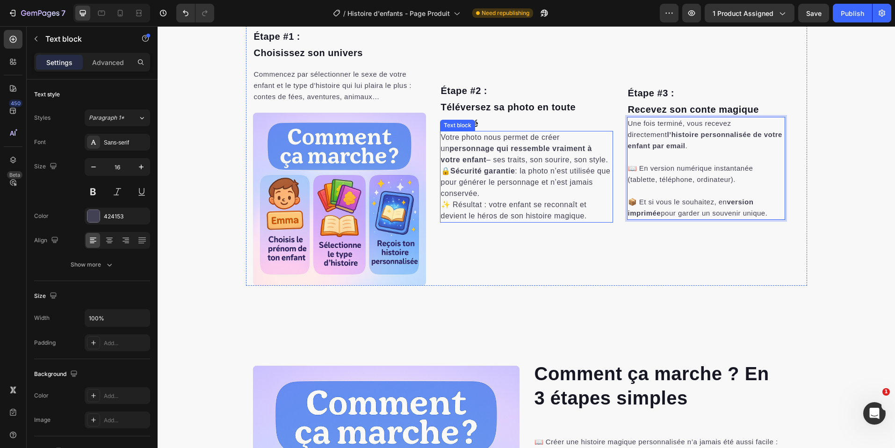
click at [529, 193] on p "🔒 Sécurité garantie : la photo n’est utilisée que pour générer le personnage et…" at bounding box center [526, 183] width 171 height 34
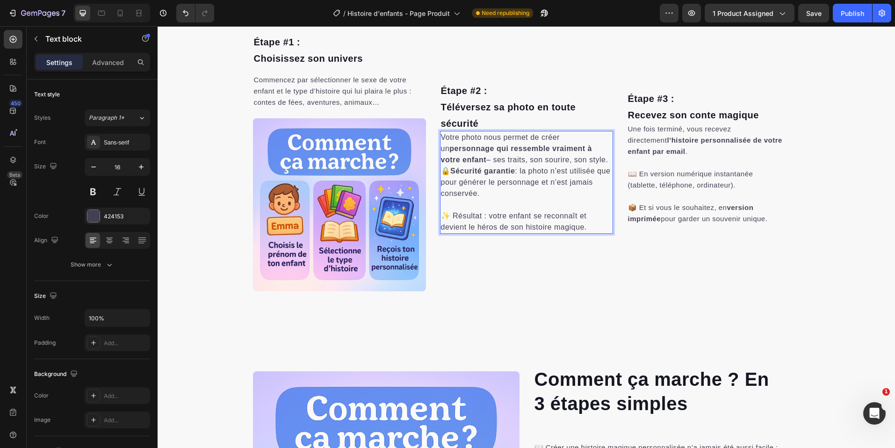
click at [587, 160] on p "Votre photo nous permet de créer un personnage qui ressemble vraiment à votre e…" at bounding box center [526, 149] width 171 height 34
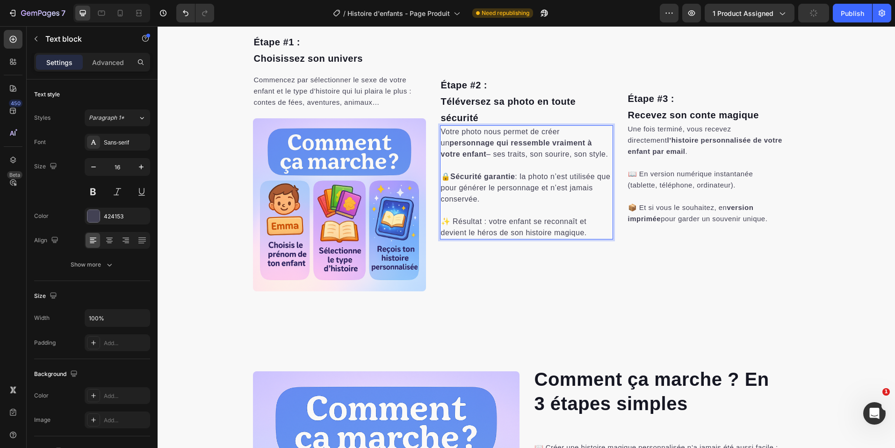
scroll to position [1621, 0]
